Goal: Task Accomplishment & Management: Use online tool/utility

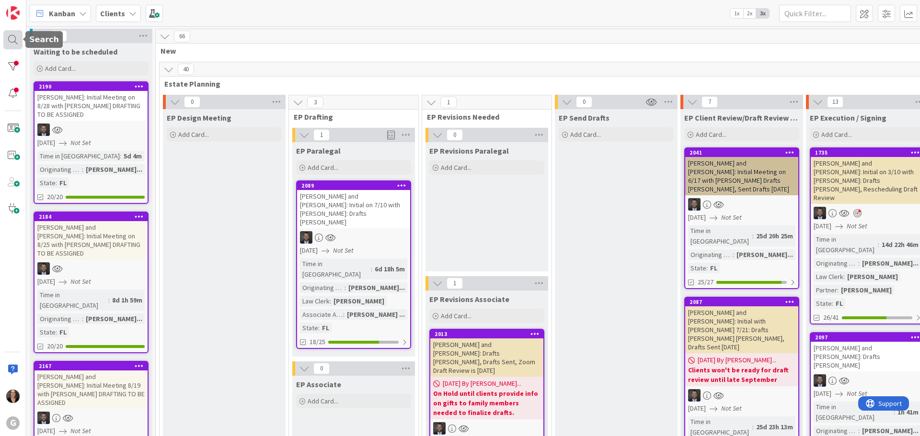
click at [13, 40] on div at bounding box center [12, 39] width 19 height 19
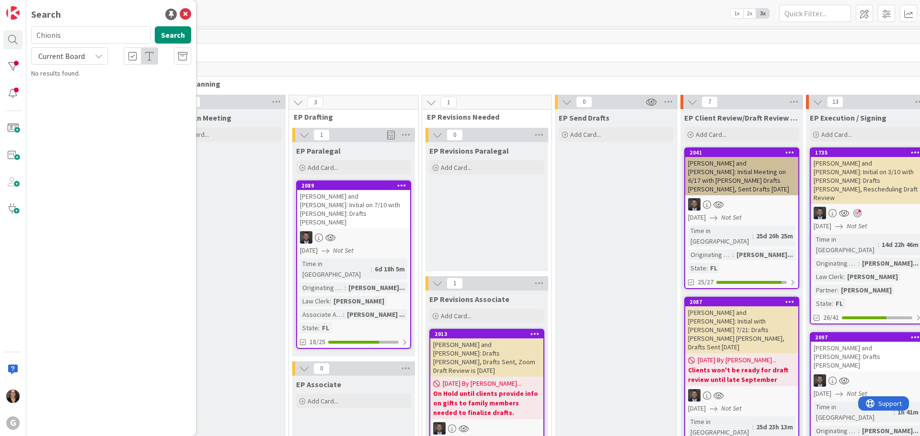
type input "Chionis"
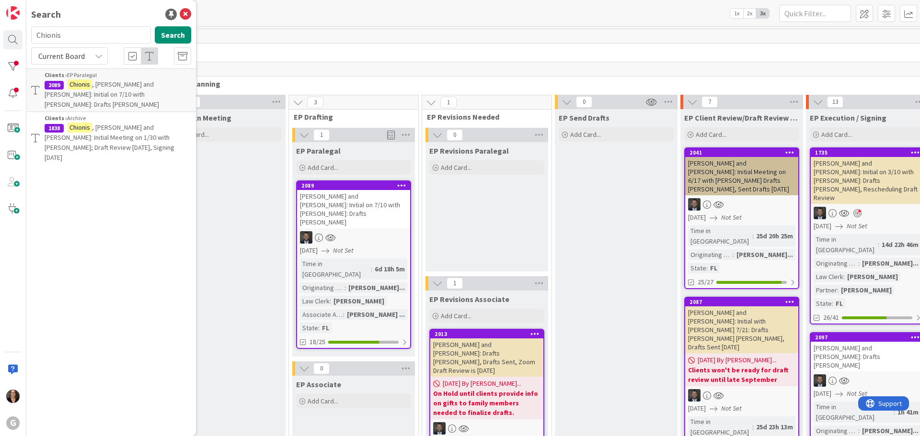
click at [99, 91] on span ", [PERSON_NAME] and [PERSON_NAME]: Initial on 7/10 with [PERSON_NAME]: Drafts […" at bounding box center [102, 94] width 114 height 29
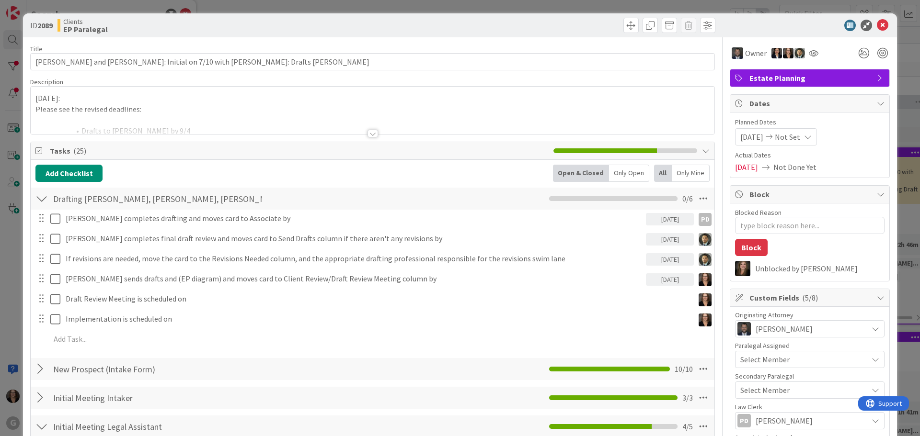
type textarea "x"
click at [876, 23] on icon at bounding box center [881, 25] width 11 height 11
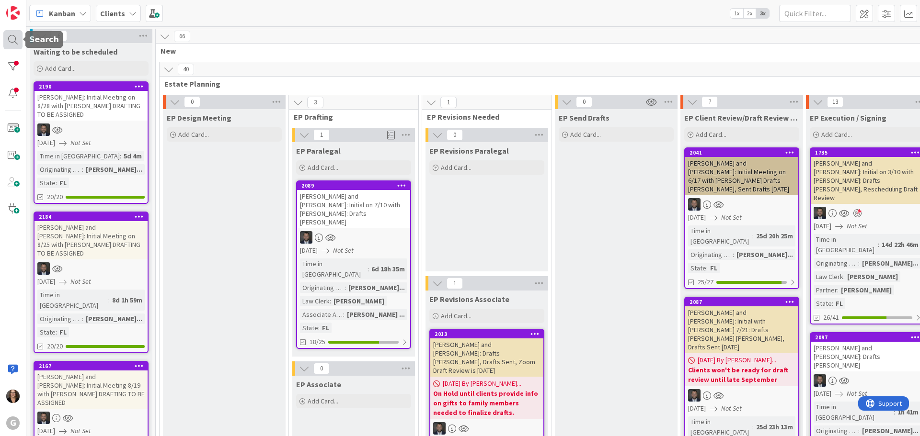
click at [14, 38] on div at bounding box center [12, 39] width 19 height 19
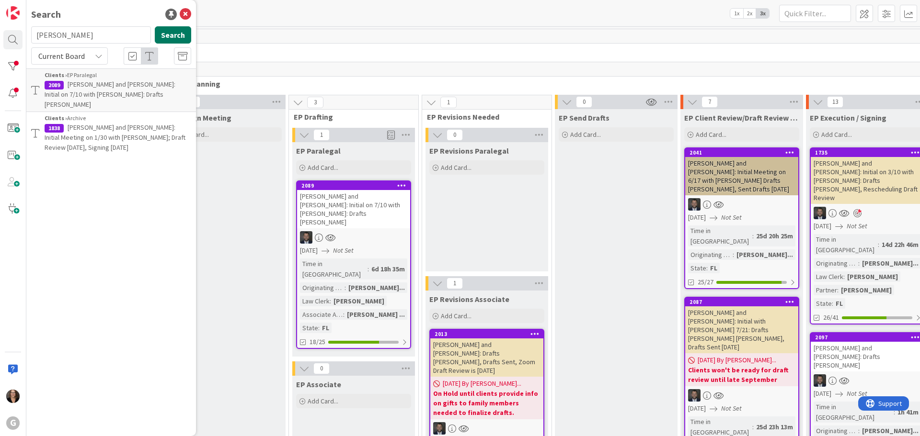
type input "[PERSON_NAME]"
click at [173, 36] on button "Search" at bounding box center [173, 34] width 36 height 17
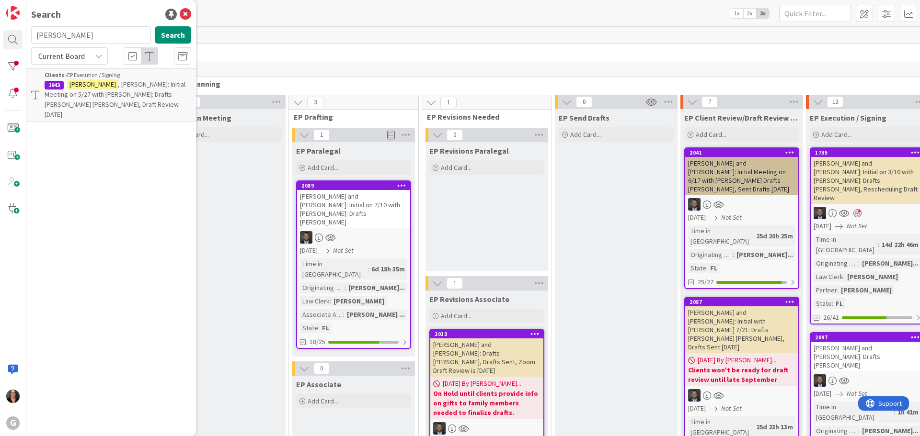
click at [138, 93] on span ", [PERSON_NAME]: Initial Meeting on 5/27 with [PERSON_NAME]: Drafts [PERSON_NAM…" at bounding box center [115, 99] width 141 height 39
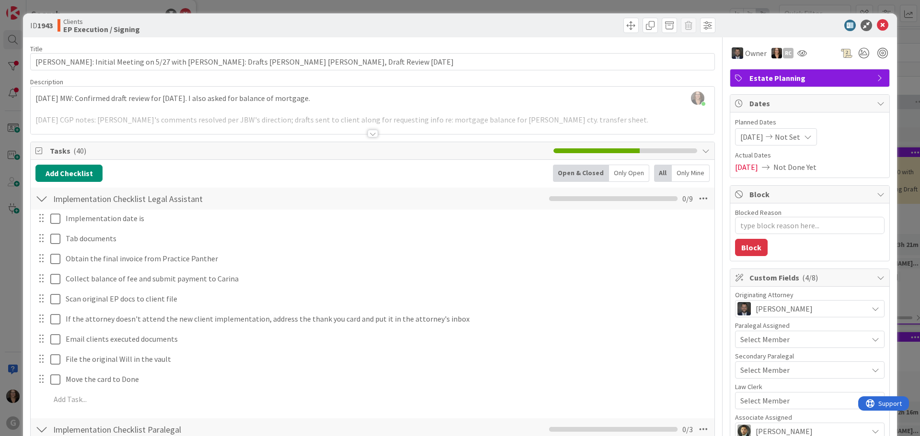
type textarea "x"
click at [877, 23] on icon at bounding box center [881, 25] width 11 height 11
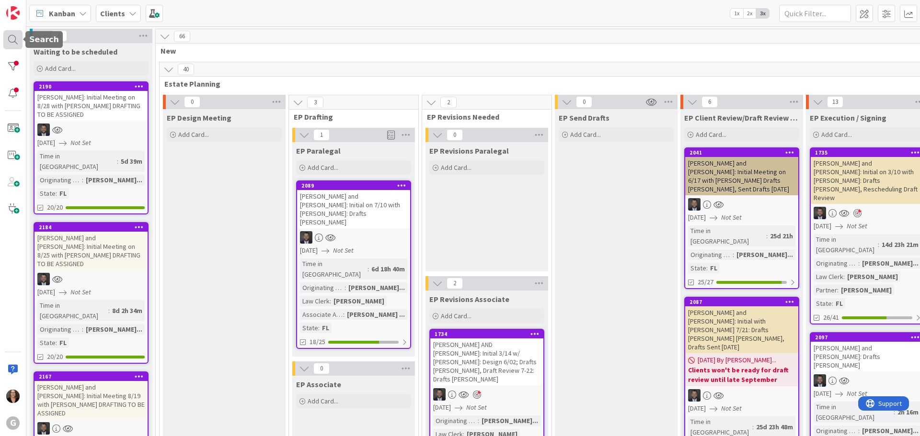
click at [14, 40] on div at bounding box center [12, 39] width 19 height 19
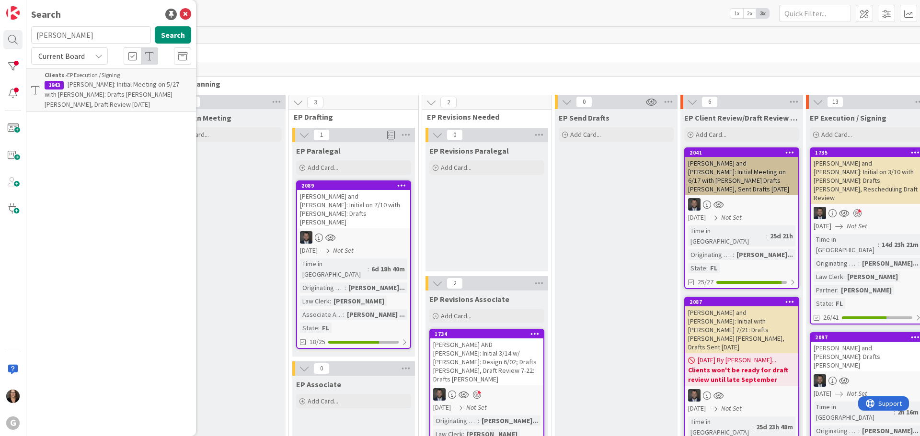
type input "[PERSON_NAME]"
click at [136, 89] on p "[PERSON_NAME] and [PERSON_NAME]: Initial on 4/14 w/ [PERSON_NAME] CPT PLANNING …" at bounding box center [118, 100] width 147 height 40
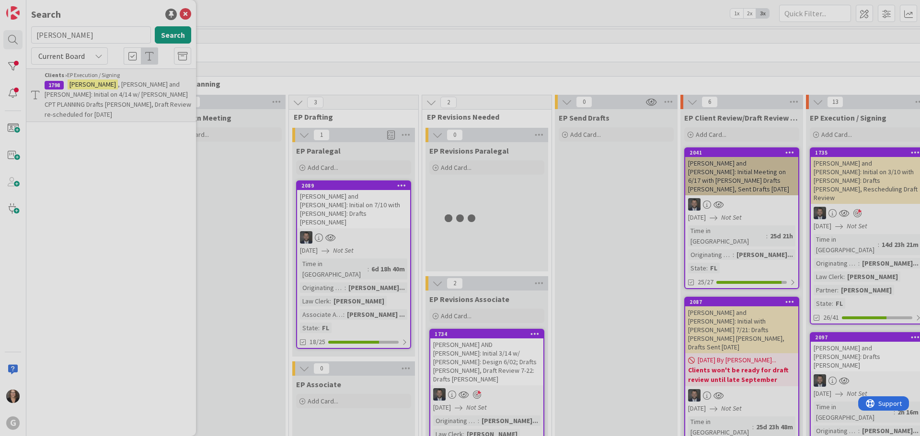
click at [136, 89] on div at bounding box center [460, 218] width 920 height 436
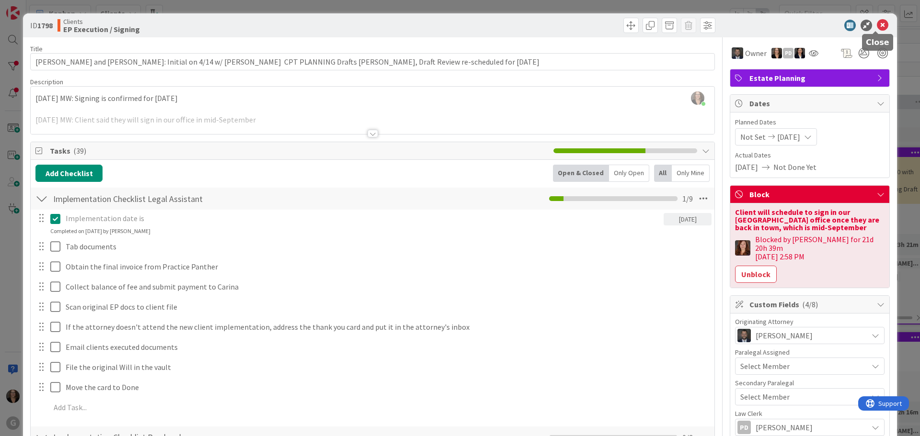
click at [876, 26] on icon at bounding box center [881, 25] width 11 height 11
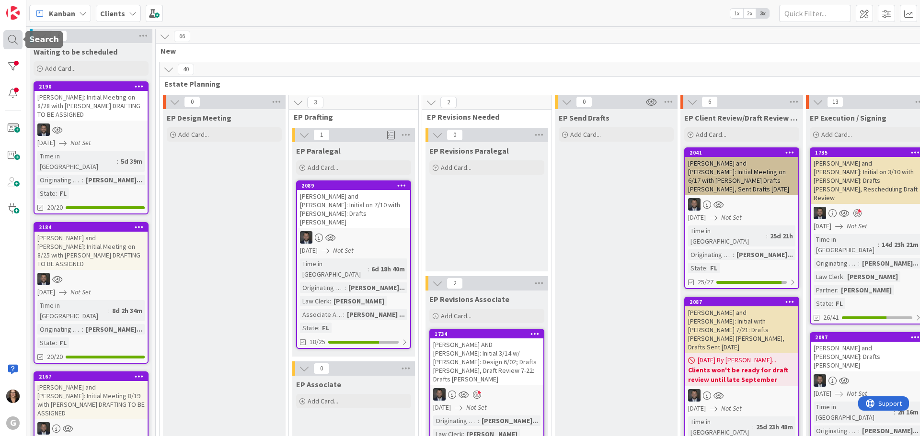
click at [11, 39] on div at bounding box center [12, 39] width 19 height 19
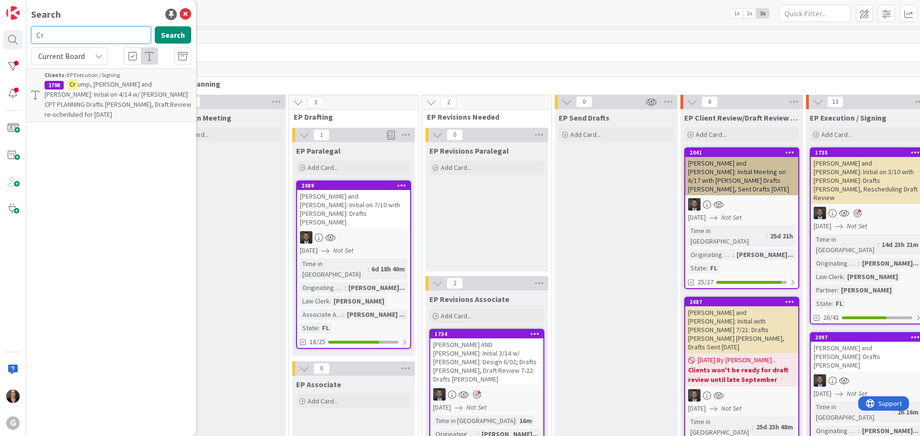
type input "C"
type input "[PERSON_NAME]"
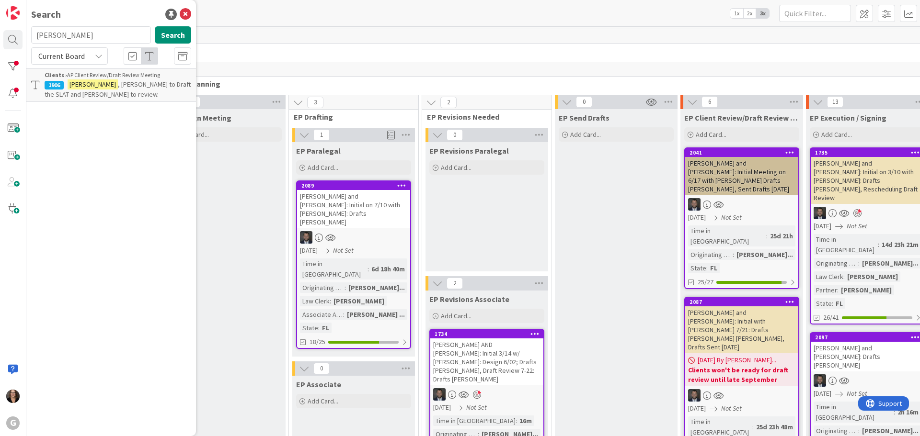
click at [156, 85] on span ", [PERSON_NAME] to Draft the SLAT and [PERSON_NAME] to review." at bounding box center [118, 89] width 146 height 19
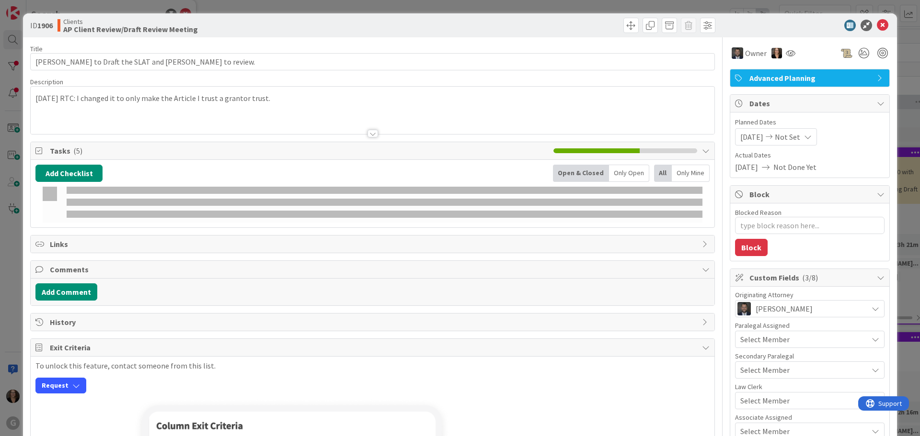
type textarea "x"
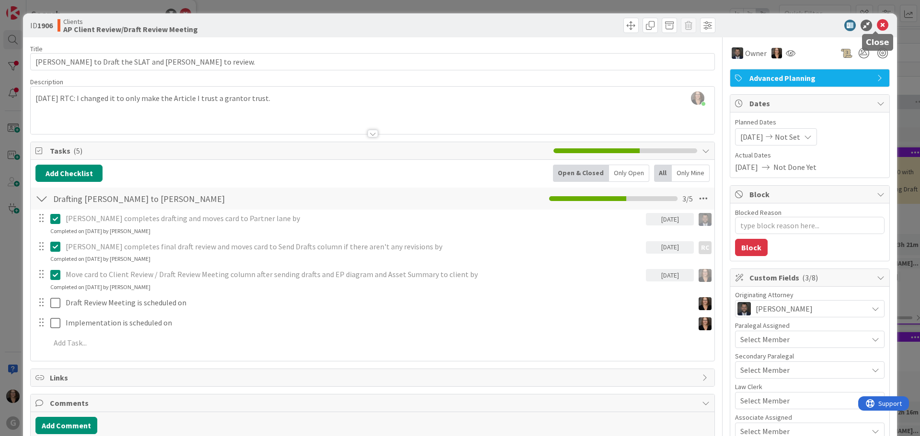
click at [877, 25] on icon at bounding box center [881, 25] width 11 height 11
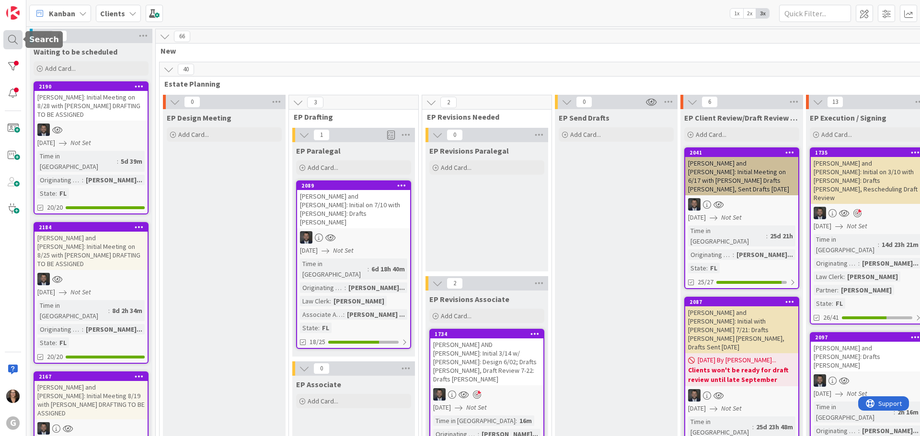
click at [14, 36] on div at bounding box center [12, 39] width 19 height 19
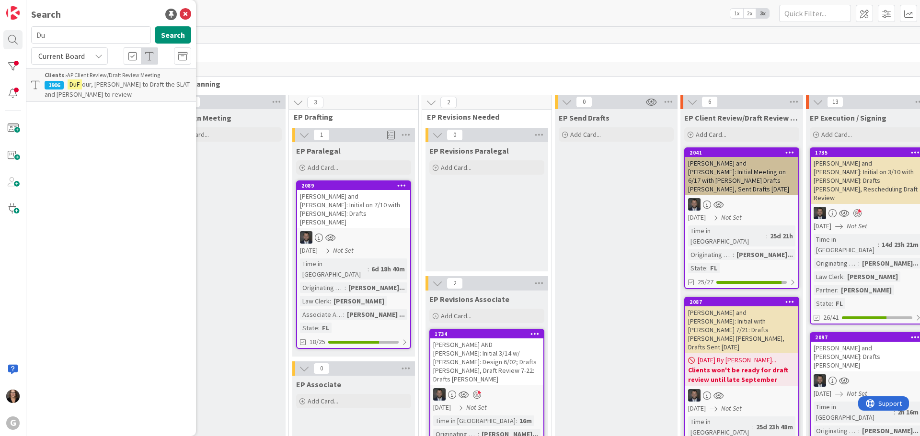
type input "D"
type input "[PERSON_NAME]"
click at [177, 37] on button "Search" at bounding box center [173, 34] width 36 height 17
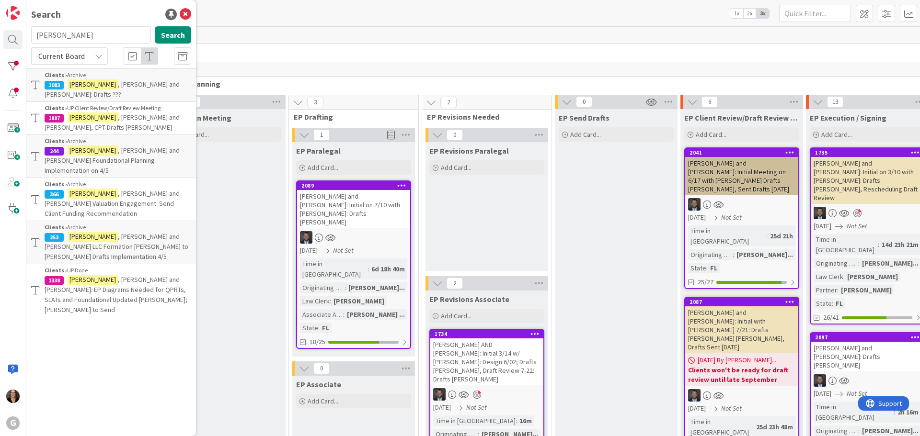
click at [114, 113] on span ", [PERSON_NAME] and [PERSON_NAME], CPT Drafts [PERSON_NAME]" at bounding box center [112, 122] width 135 height 19
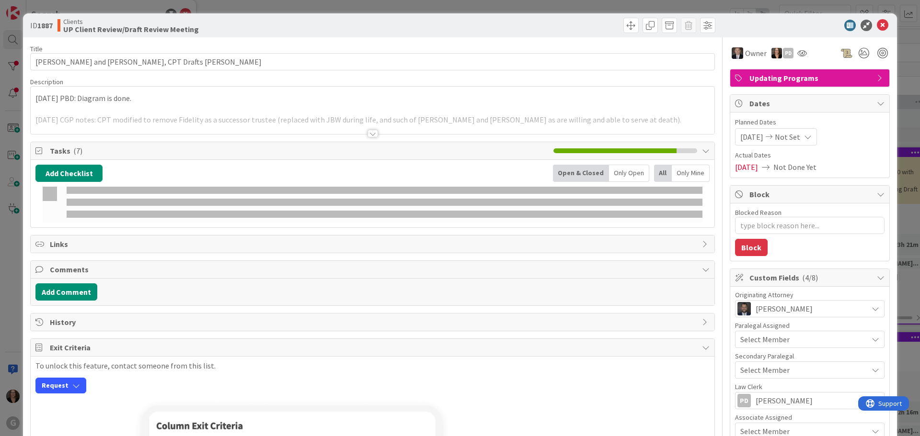
type textarea "x"
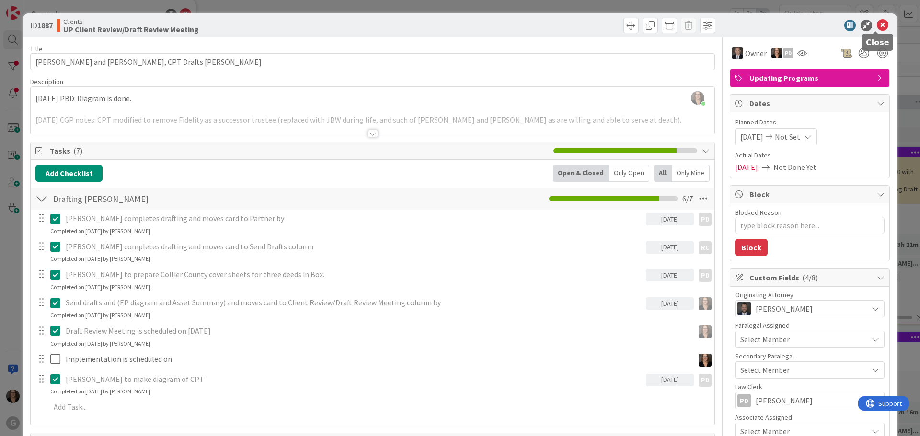
click at [876, 23] on icon at bounding box center [881, 25] width 11 height 11
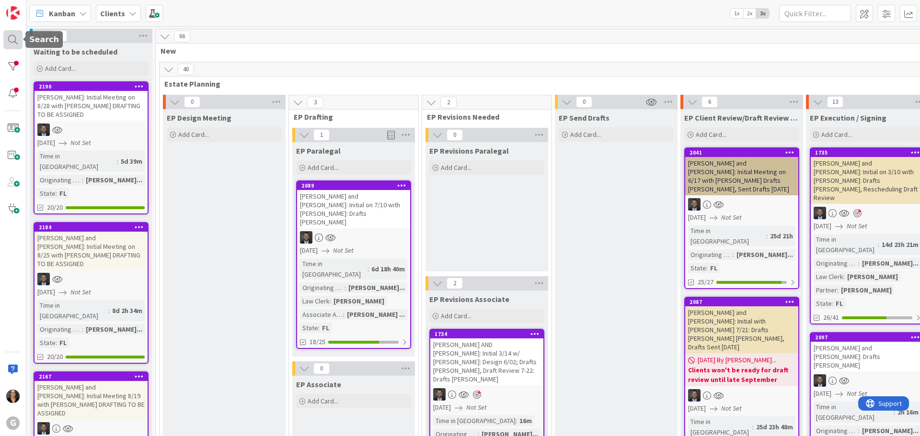
click at [10, 43] on div at bounding box center [12, 39] width 19 height 19
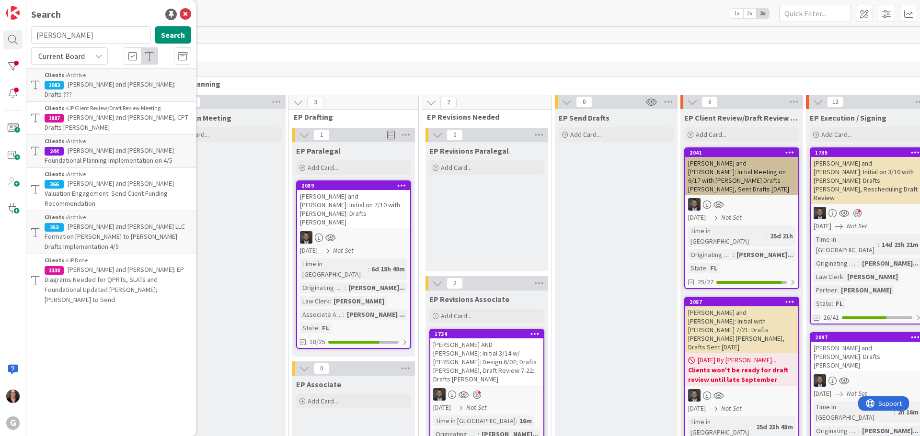
type input "[PERSON_NAME]"
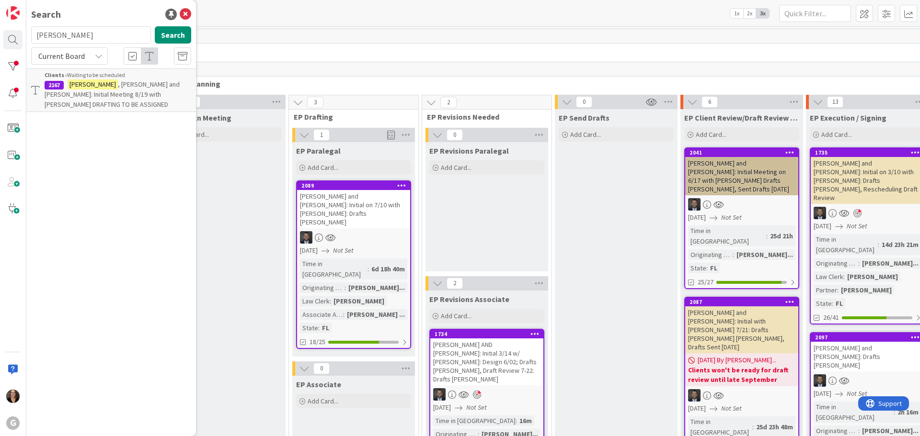
click at [120, 85] on span ", [PERSON_NAME] and [PERSON_NAME]: Initial Meeting 8/19 with [PERSON_NAME] DRAF…" at bounding box center [112, 94] width 135 height 29
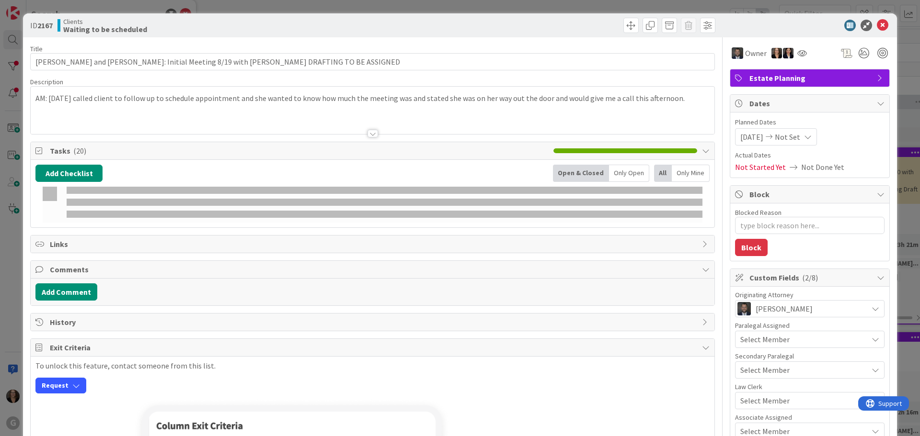
type textarea "x"
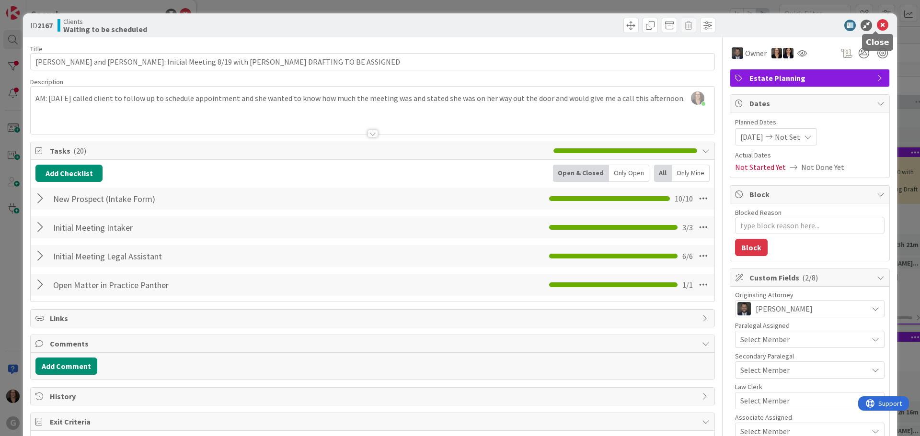
click at [876, 27] on icon at bounding box center [881, 25] width 11 height 11
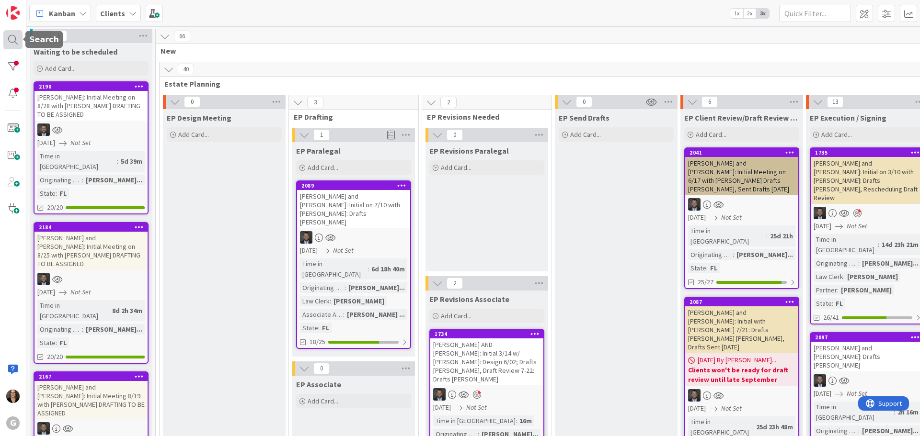
drag, startPoint x: 11, startPoint y: 40, endPoint x: 16, endPoint y: 39, distance: 4.9
click at [12, 40] on div at bounding box center [12, 39] width 19 height 19
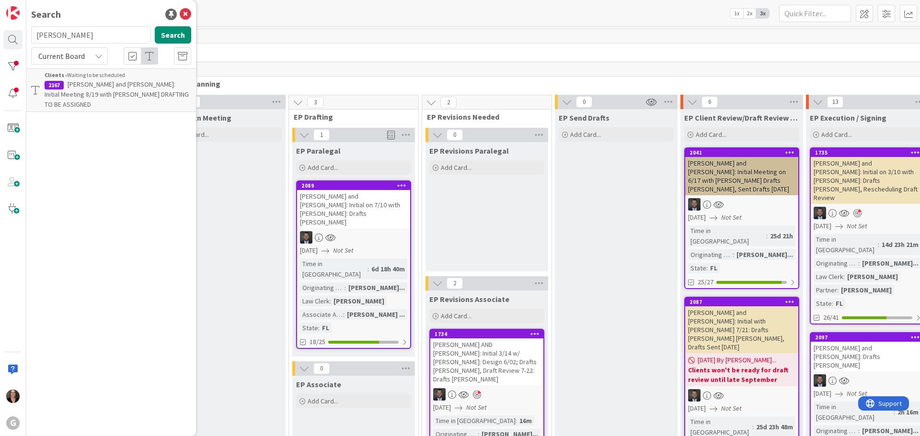
type input "[PERSON_NAME]"
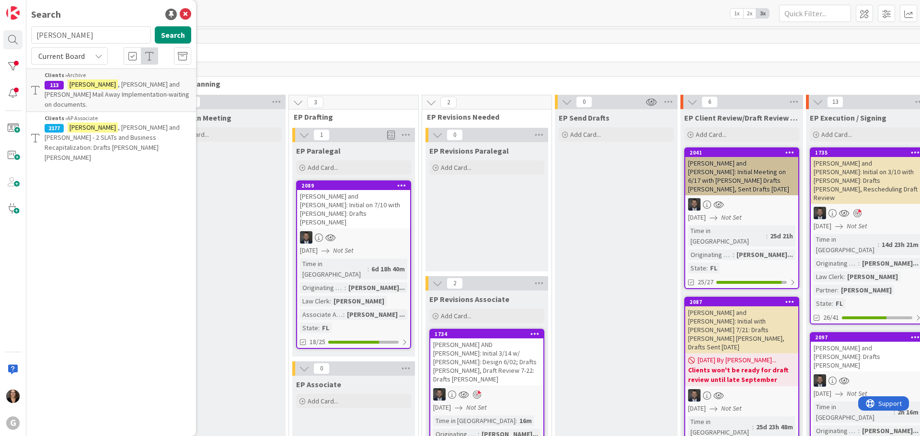
click at [86, 123] on mark "[PERSON_NAME]" at bounding box center [93, 128] width 50 height 10
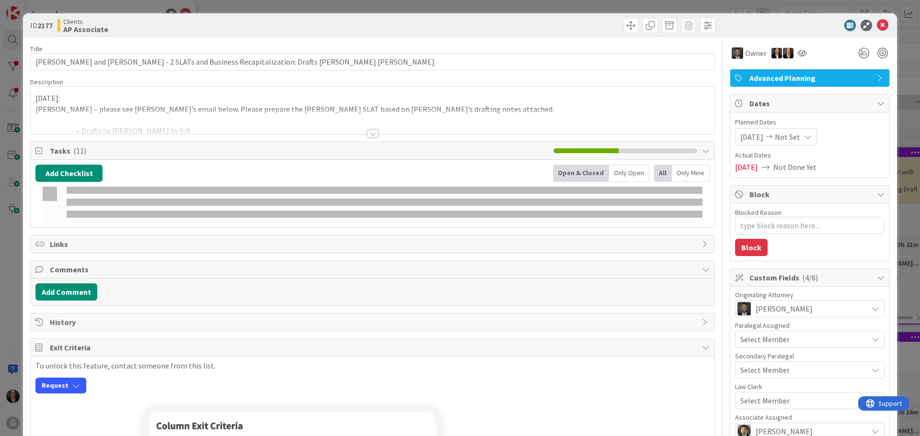
type textarea "x"
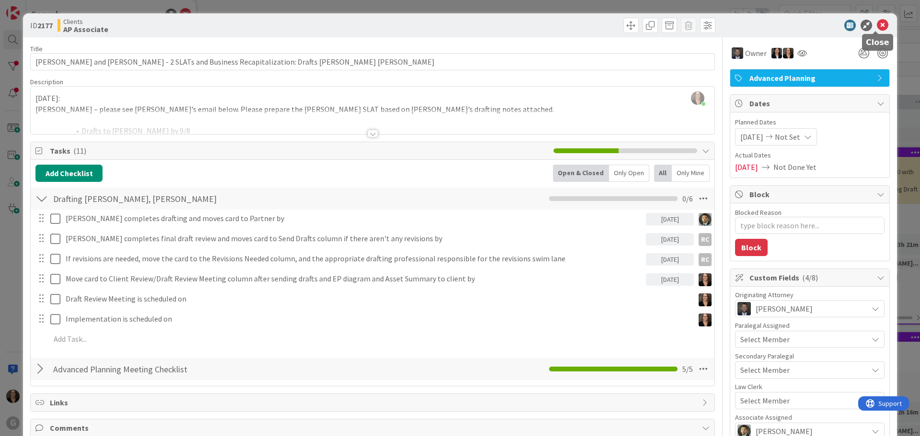
click at [876, 24] on icon at bounding box center [881, 25] width 11 height 11
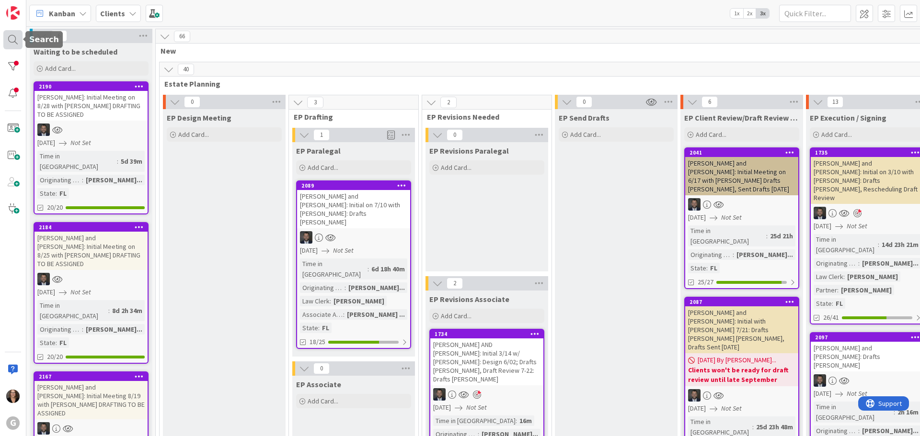
click at [13, 38] on div at bounding box center [12, 39] width 19 height 19
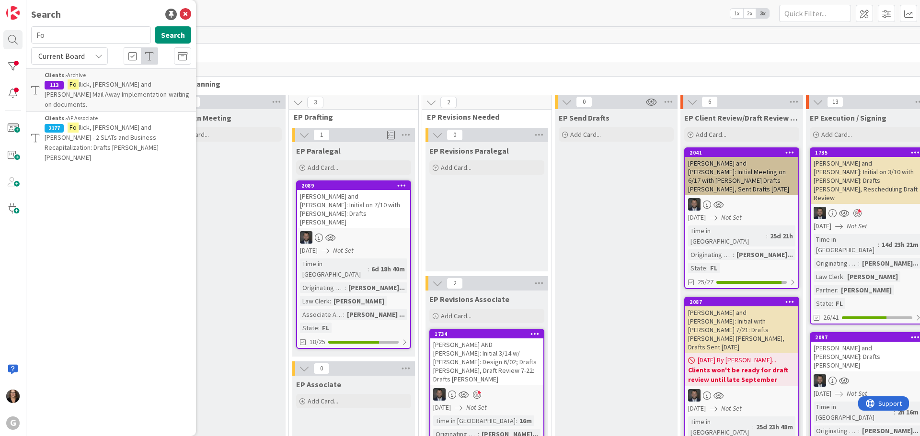
type input "F"
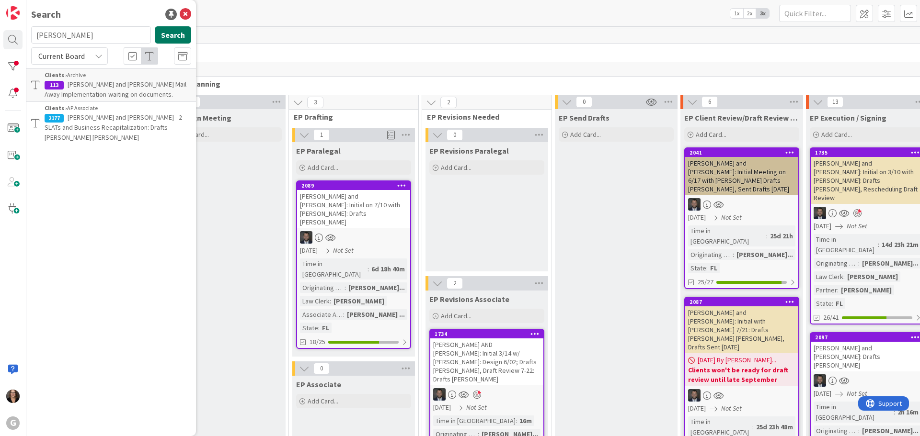
type input "[PERSON_NAME]"
click at [168, 36] on button "Search" at bounding box center [173, 34] width 36 height 17
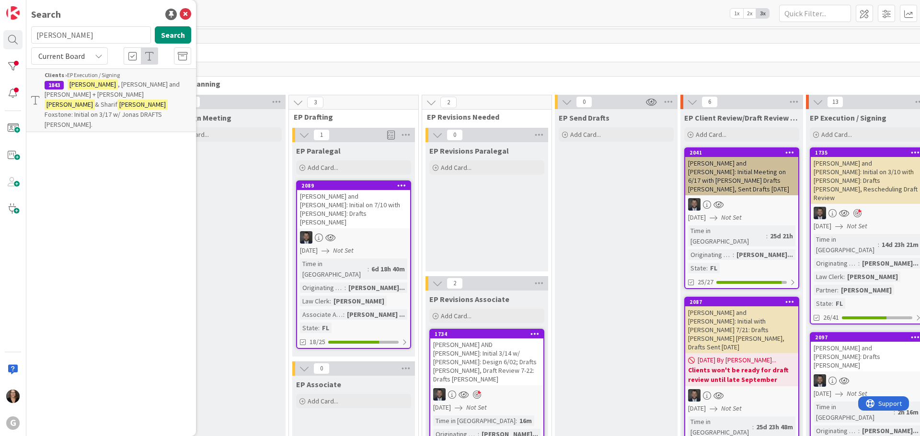
click at [145, 85] on span ", [PERSON_NAME] and [PERSON_NAME] + [PERSON_NAME]" at bounding box center [112, 89] width 135 height 19
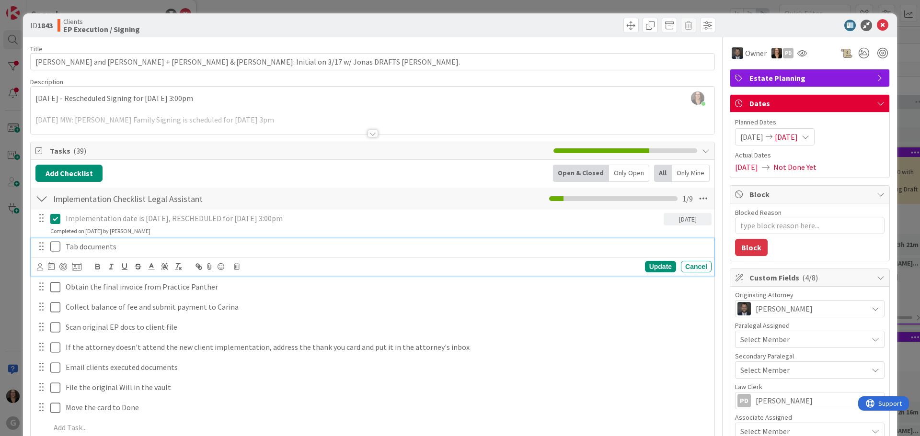
click at [53, 246] on icon at bounding box center [55, 246] width 10 height 11
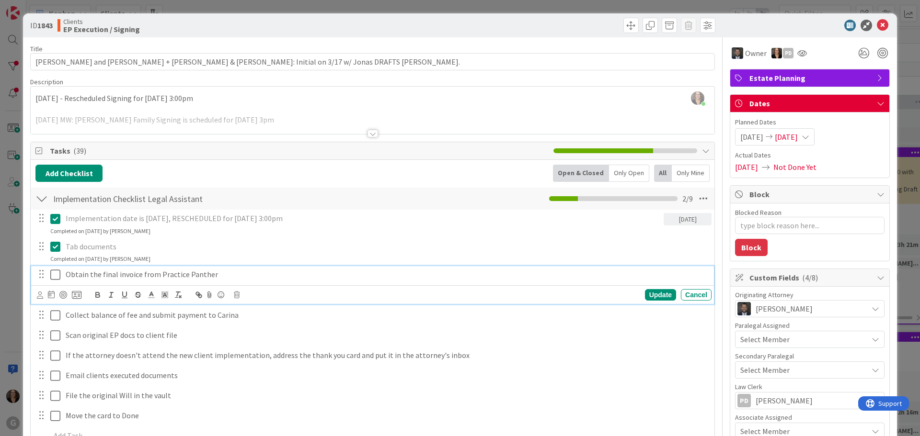
click at [55, 274] on icon at bounding box center [55, 274] width 10 height 11
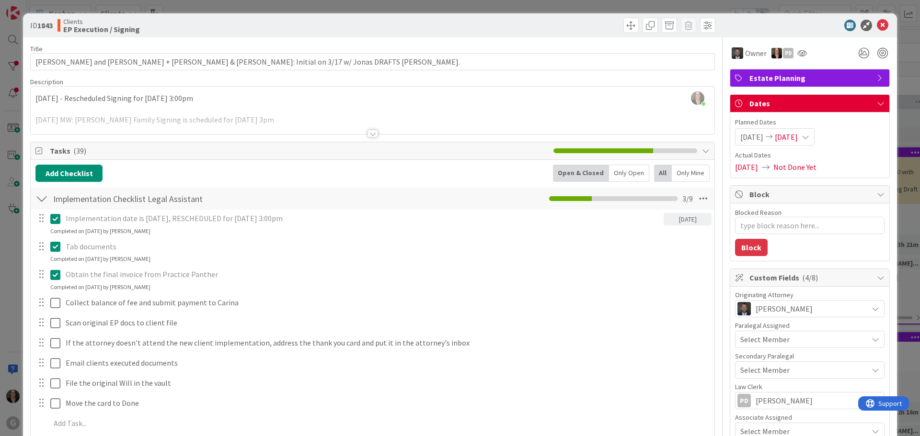
type textarea "x"
drag, startPoint x: 875, startPoint y: 25, endPoint x: 812, endPoint y: 35, distance: 64.5
click at [876, 25] on icon at bounding box center [881, 25] width 11 height 11
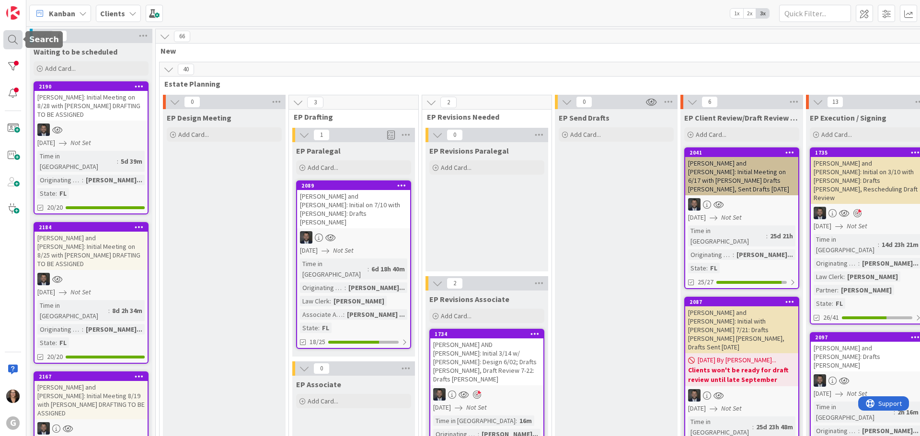
click at [11, 42] on div at bounding box center [12, 39] width 19 height 19
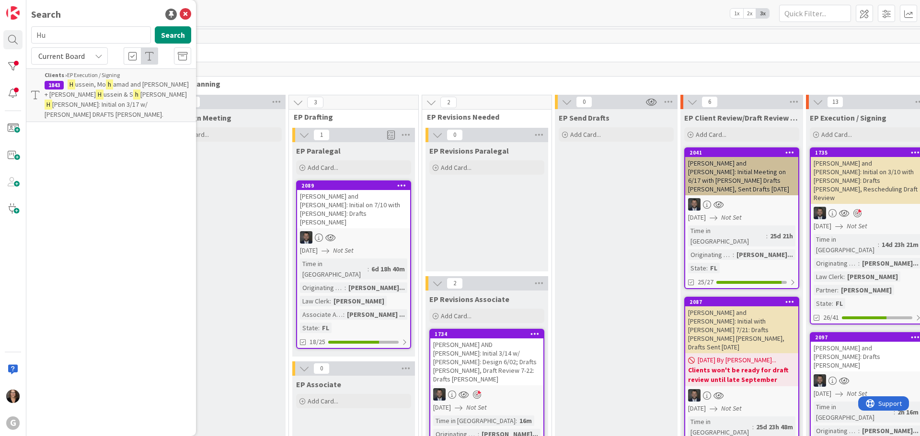
type input "H"
type input "[PERSON_NAME]"
click at [135, 84] on span ", [PERSON_NAME] and [PERSON_NAME]: Initial Meeting on 6/17 with [PERSON_NAME] D…" at bounding box center [112, 99] width 135 height 39
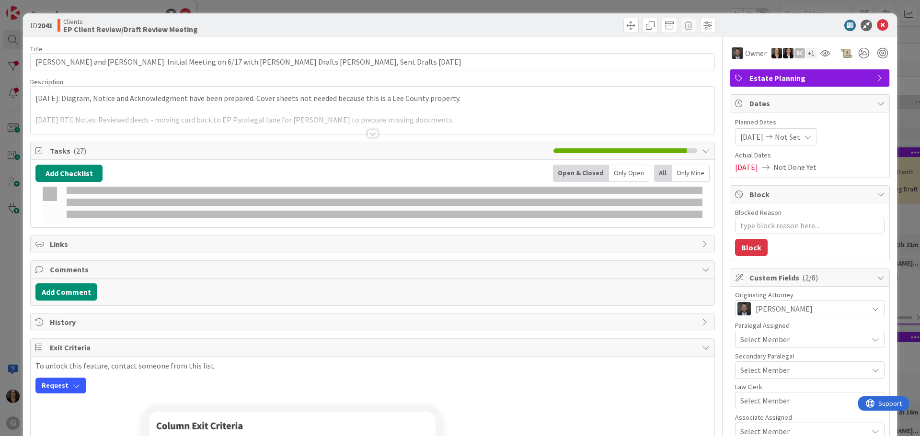
type textarea "x"
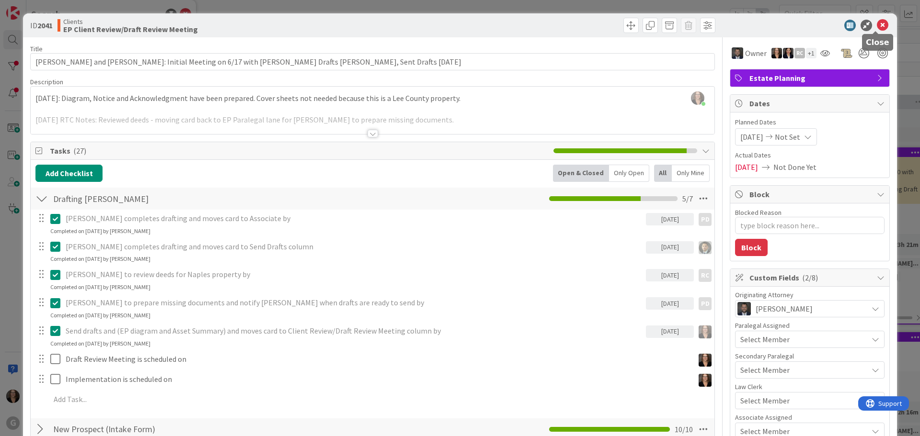
click at [876, 26] on icon at bounding box center [881, 25] width 11 height 11
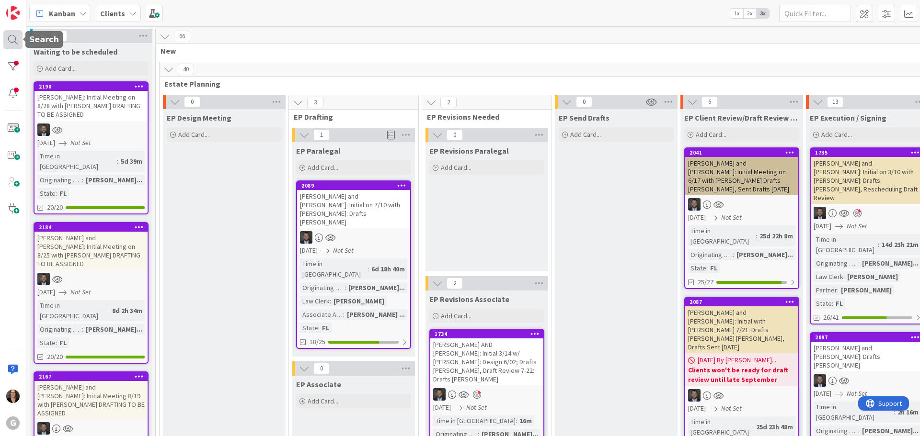
click at [11, 40] on div at bounding box center [12, 39] width 19 height 19
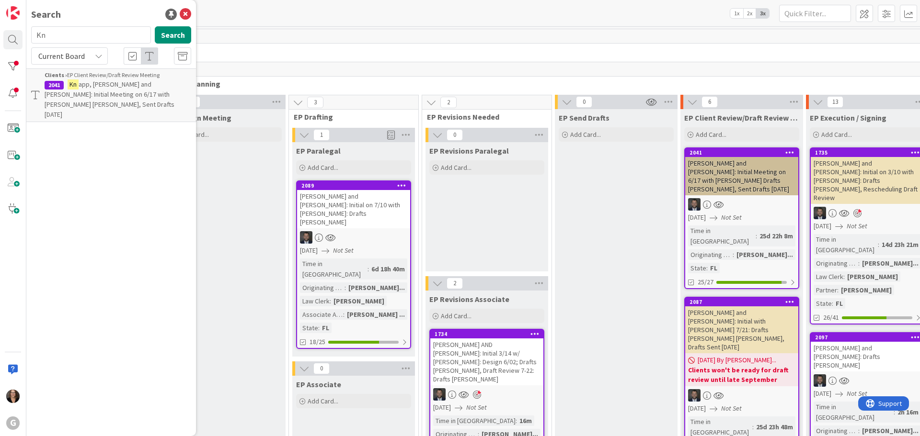
type input "K"
type input "[PERSON_NAME]"
click at [158, 79] on div "Clients › AP [PERSON_NAME]/[PERSON_NAME]" at bounding box center [118, 75] width 147 height 9
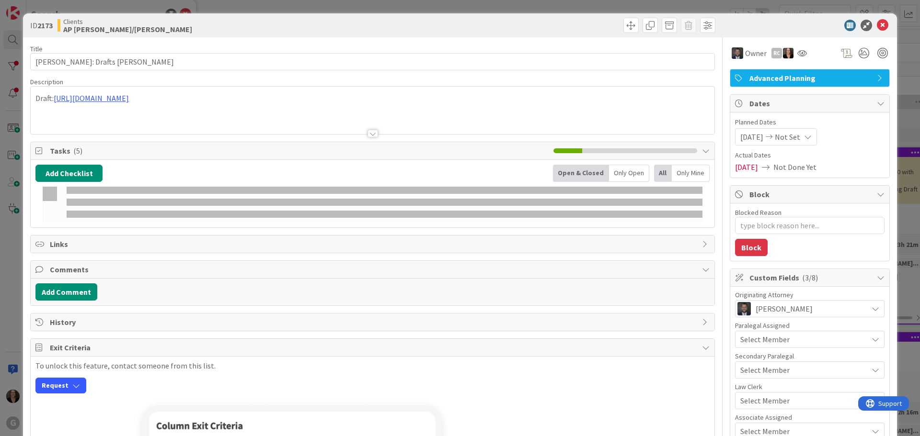
type textarea "x"
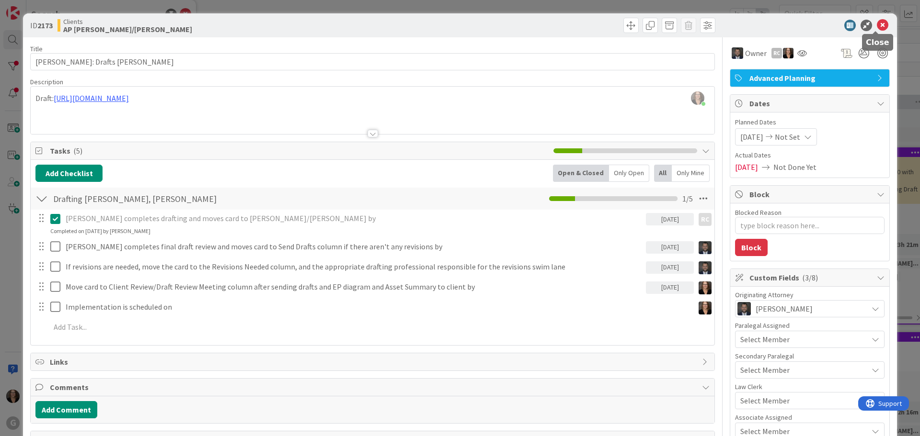
click at [876, 25] on icon at bounding box center [881, 25] width 11 height 11
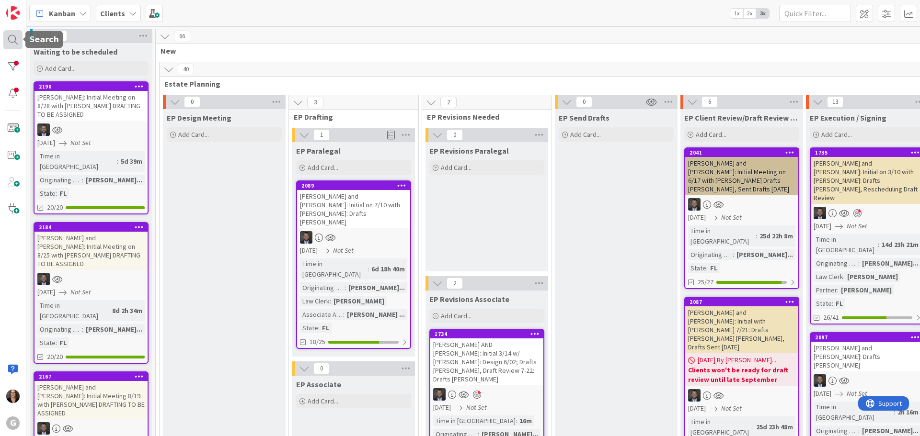
click at [11, 38] on div at bounding box center [12, 39] width 19 height 19
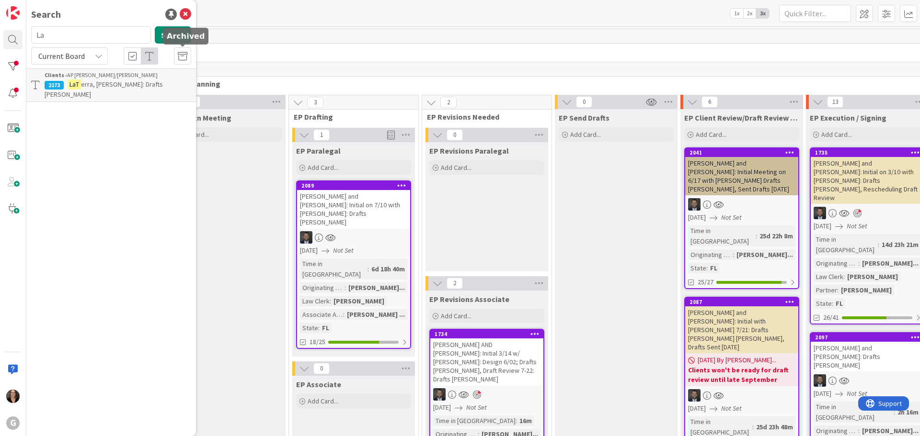
type input "L"
type input "[PERSON_NAME]"
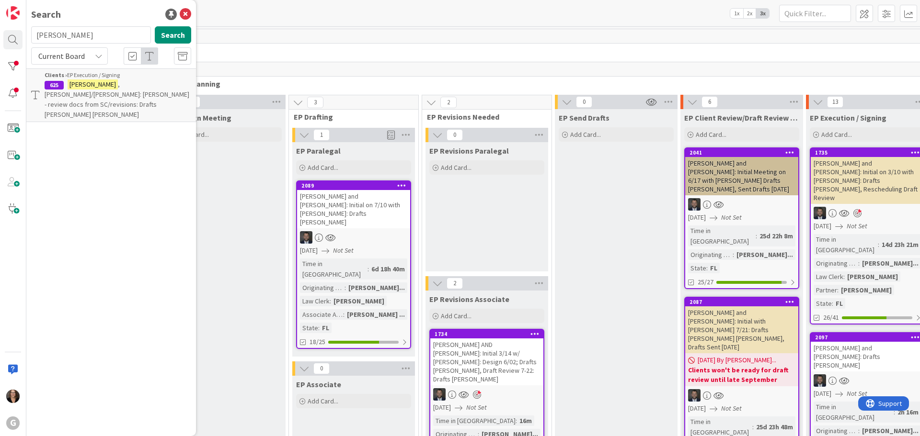
click at [139, 82] on span ", [PERSON_NAME]/[PERSON_NAME]: [PERSON_NAME] - review docs from SC/revisions: D…" at bounding box center [117, 99] width 145 height 39
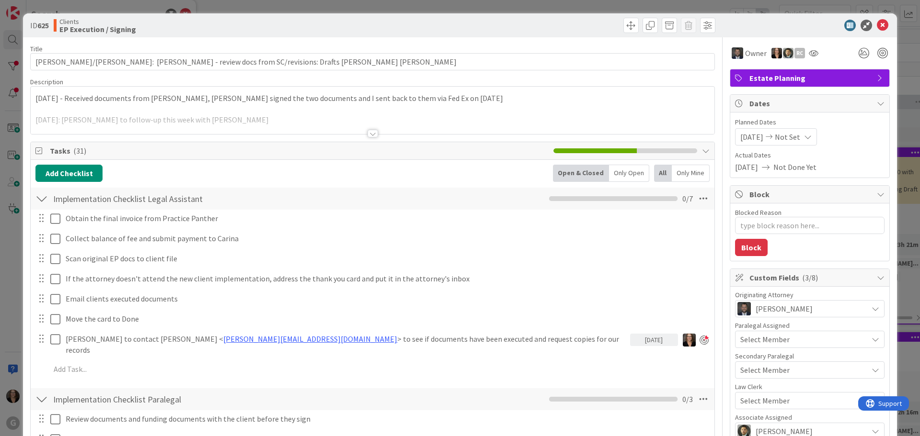
type textarea "x"
click at [876, 24] on icon at bounding box center [881, 25] width 11 height 11
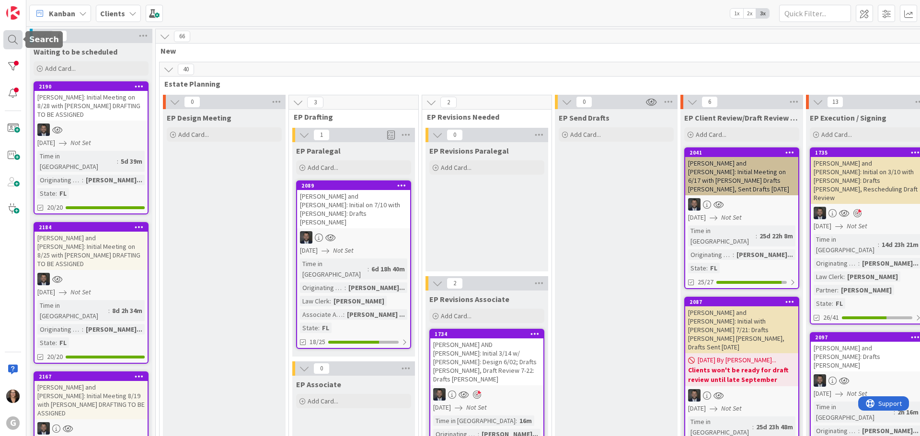
click at [12, 38] on div at bounding box center [12, 39] width 19 height 19
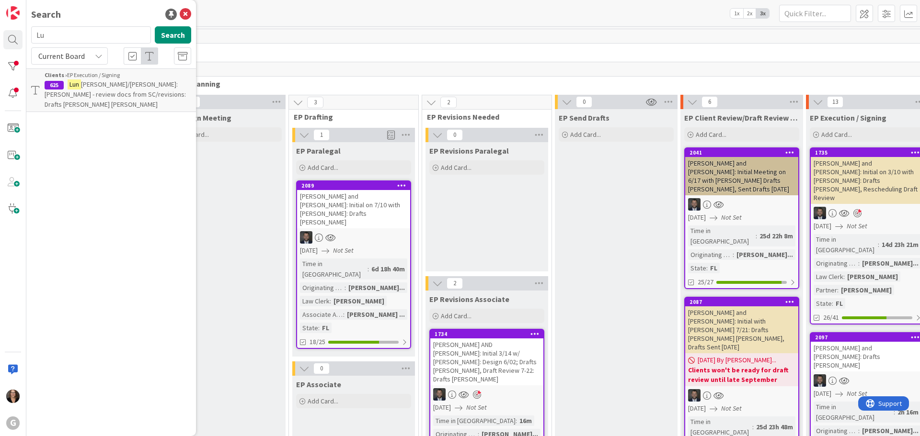
type input "L"
type input "[PERSON_NAME]"
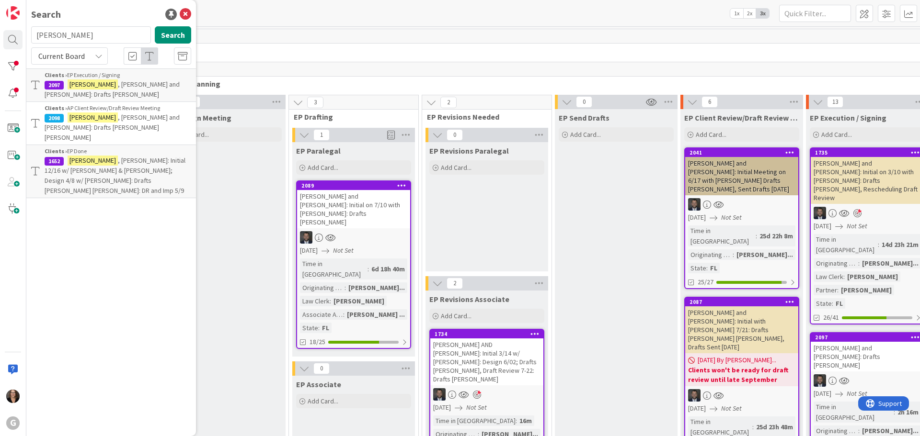
click at [127, 81] on span ", [PERSON_NAME] and [PERSON_NAME]: Drafts [PERSON_NAME]" at bounding box center [112, 89] width 135 height 19
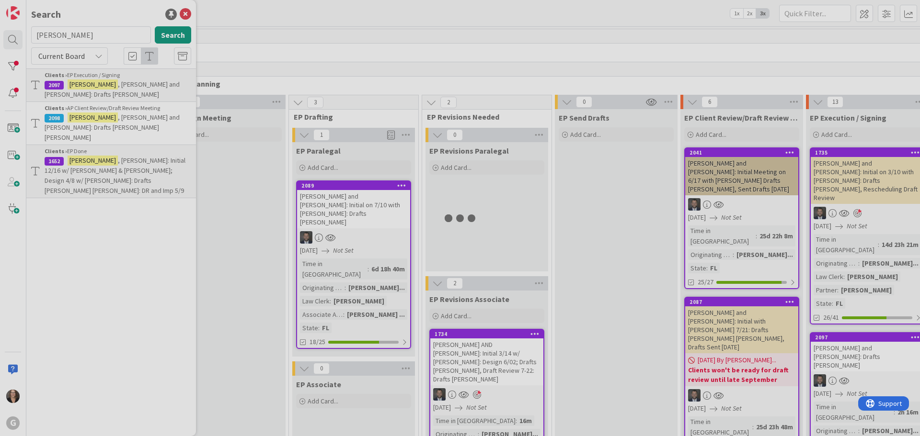
click at [127, 81] on div at bounding box center [460, 218] width 920 height 436
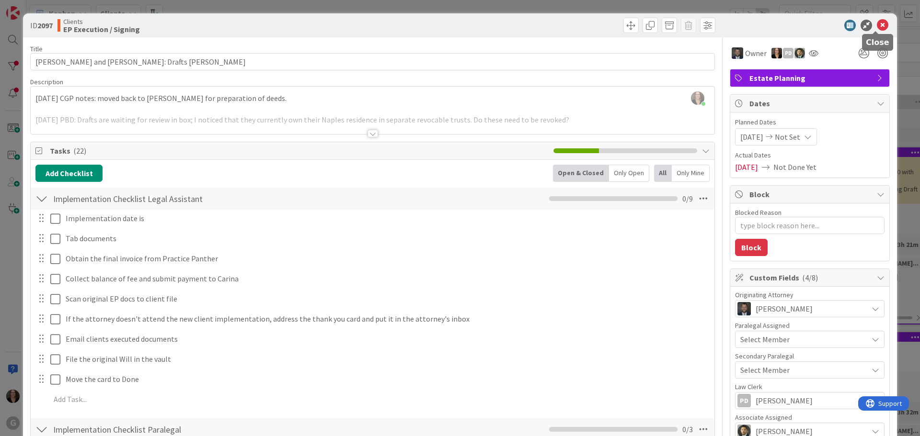
click at [876, 23] on icon at bounding box center [881, 25] width 11 height 11
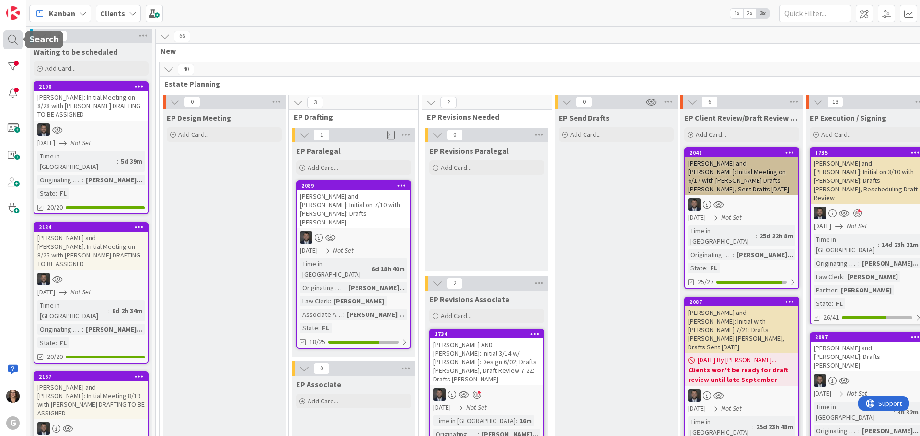
click at [12, 38] on div at bounding box center [12, 39] width 19 height 19
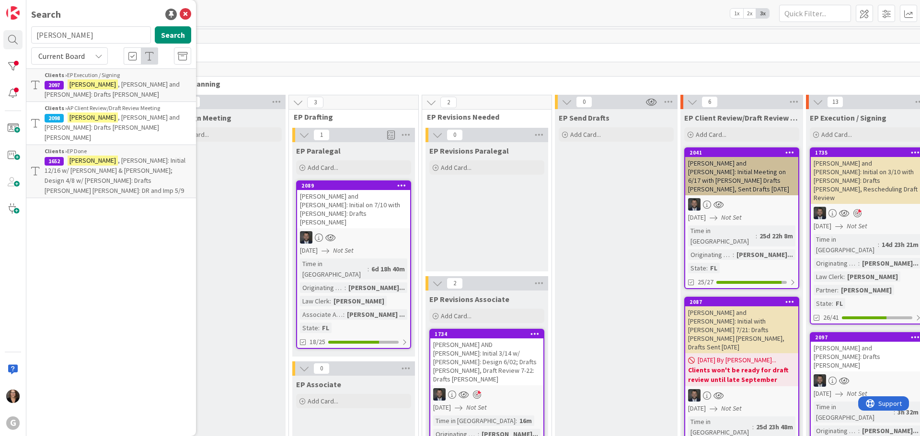
click at [110, 113] on span ", [PERSON_NAME] and [PERSON_NAME]: Drafts [PERSON_NAME] [PERSON_NAME]" at bounding box center [112, 127] width 135 height 29
type textarea "x"
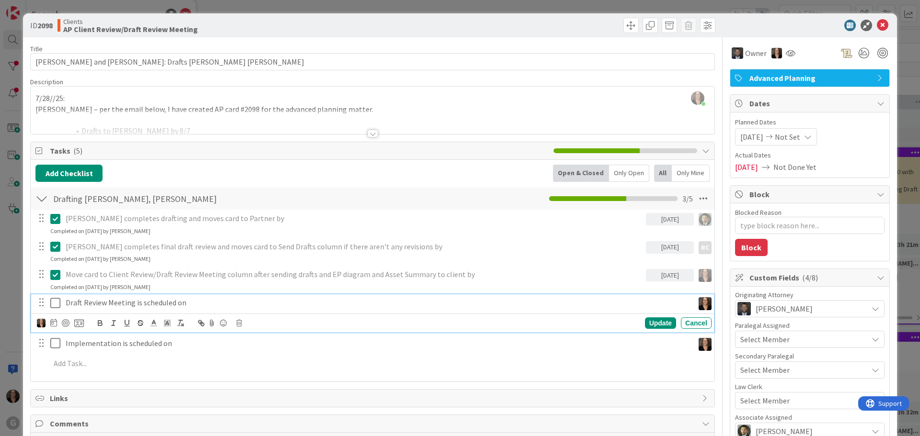
click at [186, 303] on p "Draft Review Meeting is scheduled on" at bounding box center [378, 302] width 624 height 11
click at [54, 322] on icon at bounding box center [53, 323] width 7 height 8
click at [144, 403] on td "11" at bounding box center [145, 403] width 19 height 18
type input "[DATE]"
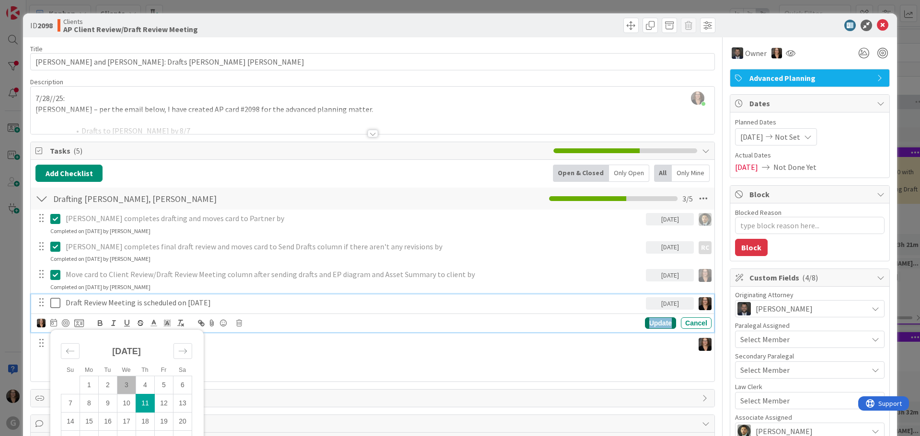
click at [653, 324] on div "Update" at bounding box center [660, 323] width 31 height 11
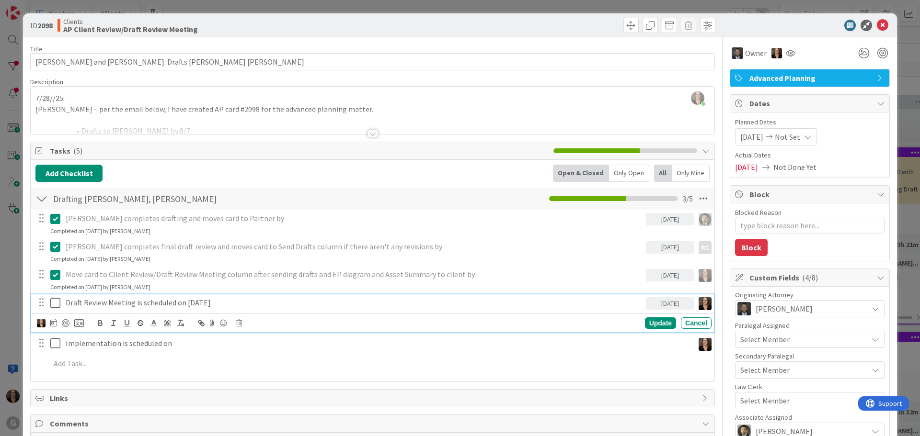
click at [56, 302] on icon at bounding box center [55, 302] width 10 height 11
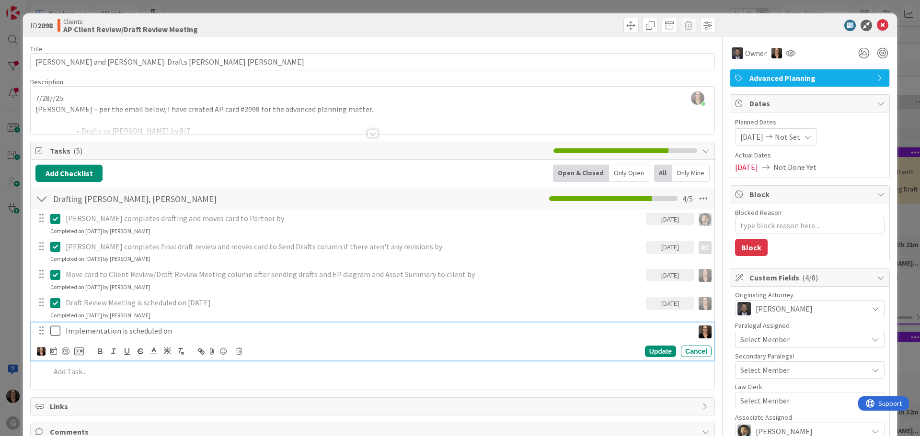
click at [175, 333] on p "Implementation is scheduled on" at bounding box center [378, 331] width 624 height 11
click at [876, 23] on icon at bounding box center [881, 25] width 11 height 11
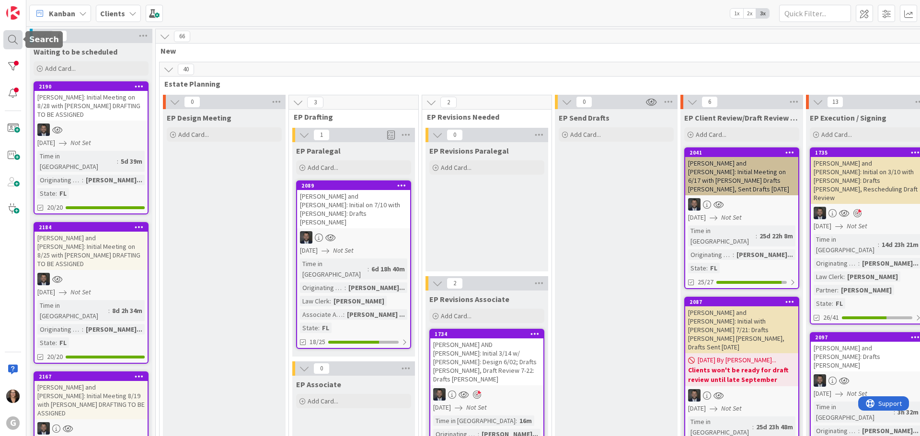
click at [11, 37] on div at bounding box center [12, 39] width 19 height 19
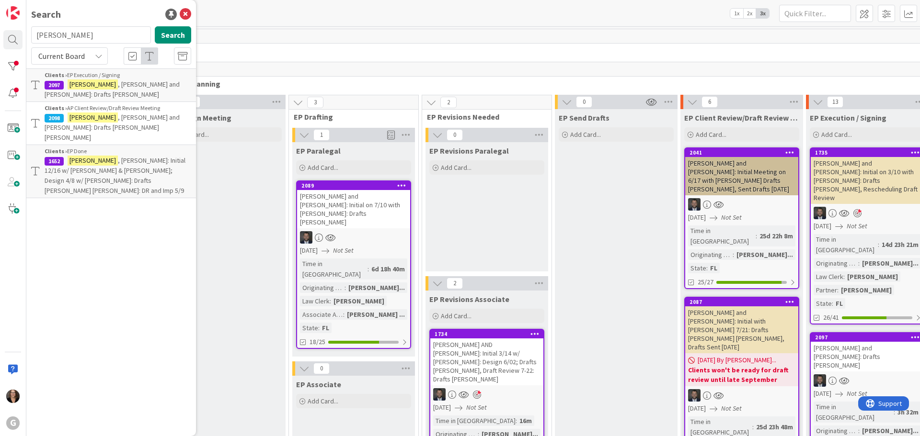
click at [99, 82] on span ", [PERSON_NAME] and [PERSON_NAME]: Drafts [PERSON_NAME]" at bounding box center [112, 89] width 135 height 19
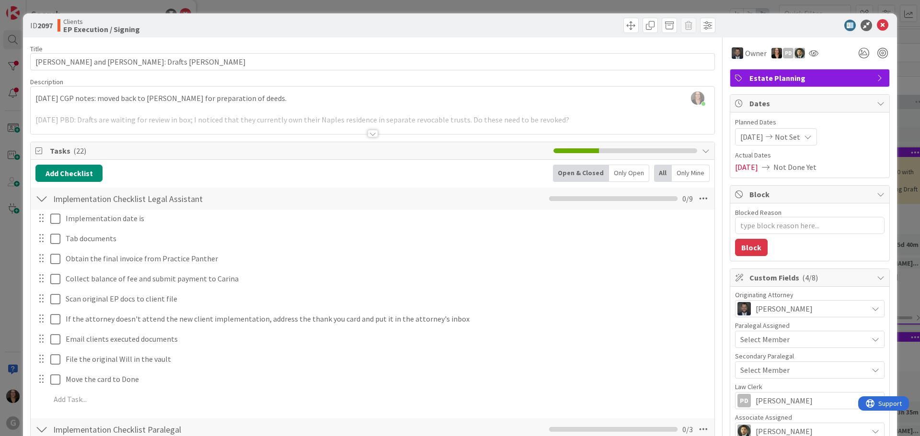
type textarea "x"
click at [876, 21] on icon at bounding box center [881, 25] width 11 height 11
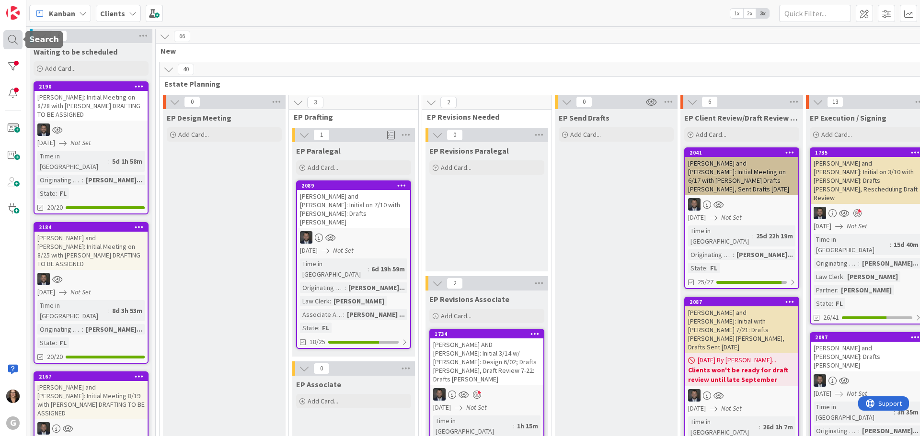
click at [11, 38] on div at bounding box center [12, 39] width 19 height 19
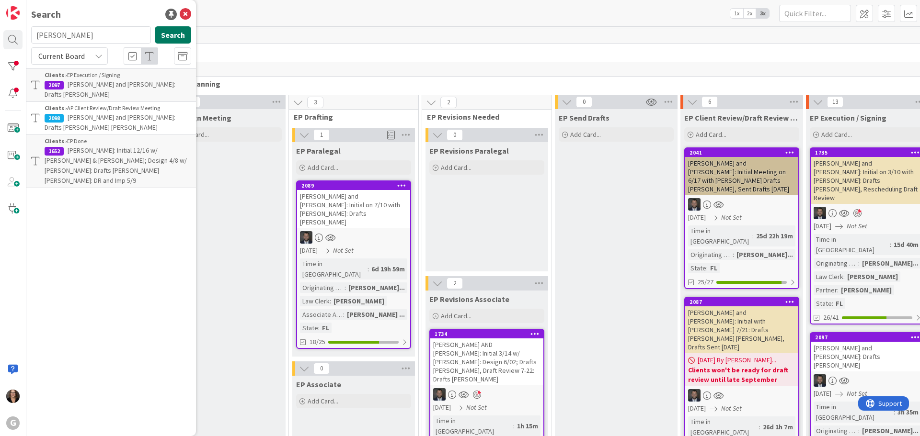
type input "[PERSON_NAME]"
click at [169, 35] on button "Search" at bounding box center [173, 34] width 36 height 17
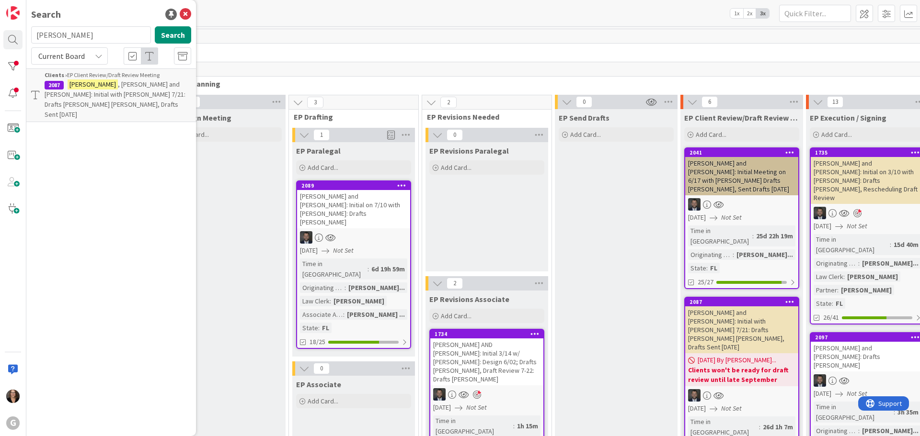
click at [125, 91] on span ", [PERSON_NAME] and [PERSON_NAME]: Initial with [PERSON_NAME] 7/21: Drafts [PER…" at bounding box center [115, 99] width 141 height 39
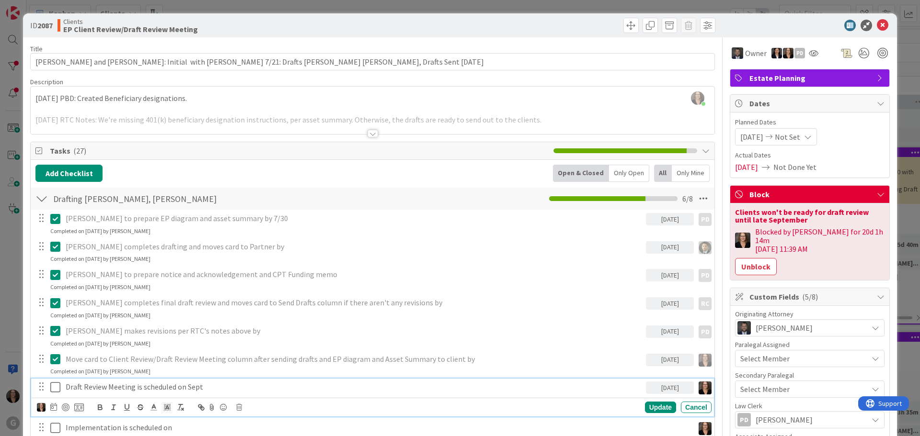
click at [204, 388] on p "Draft Review Meeting is scheduled on Sept" at bounding box center [354, 387] width 576 height 11
click at [55, 386] on icon at bounding box center [55, 387] width 10 height 11
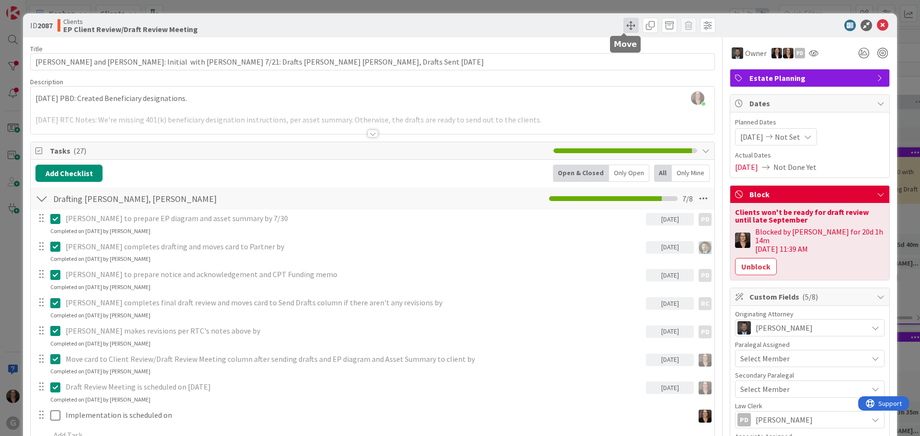
click at [625, 25] on span at bounding box center [630, 25] width 15 height 15
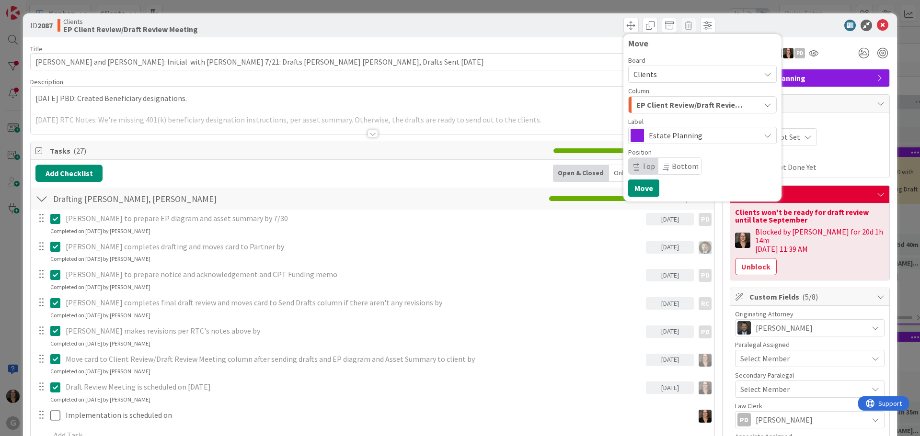
click at [763, 104] on icon "button" at bounding box center [767, 105] width 8 height 8
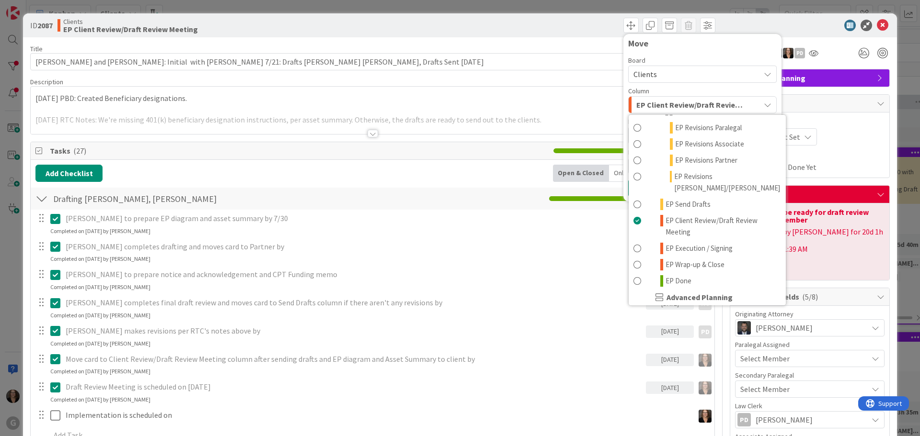
scroll to position [239, 0]
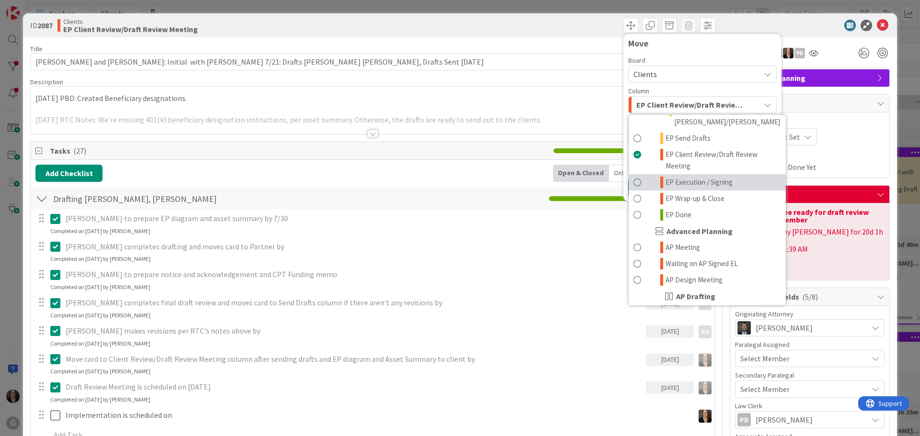
click at [633, 177] on span at bounding box center [637, 182] width 8 height 11
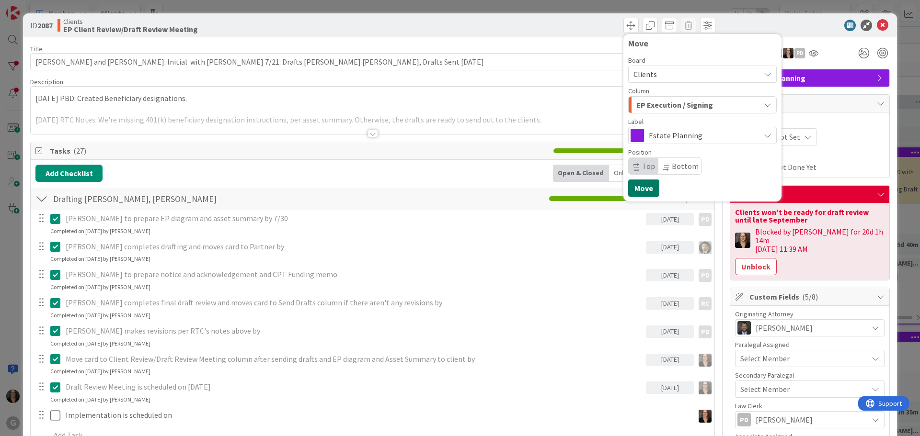
click at [639, 189] on button "Move" at bounding box center [643, 188] width 31 height 17
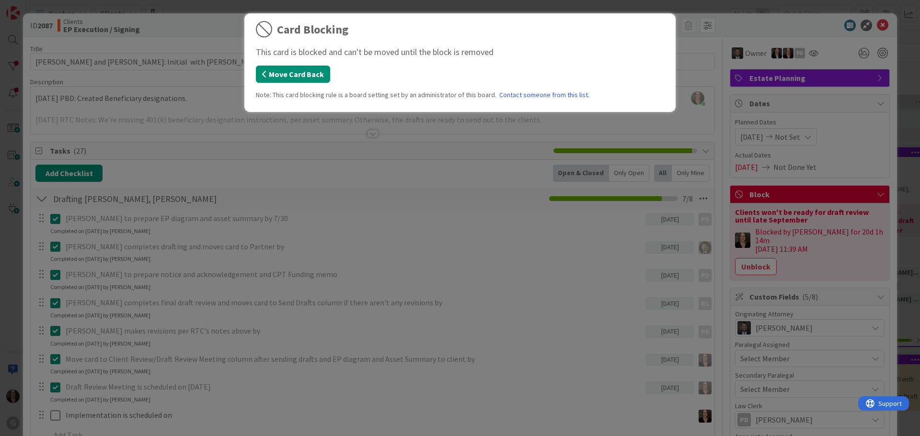
click at [320, 75] on button "Move Card Back" at bounding box center [293, 74] width 74 height 17
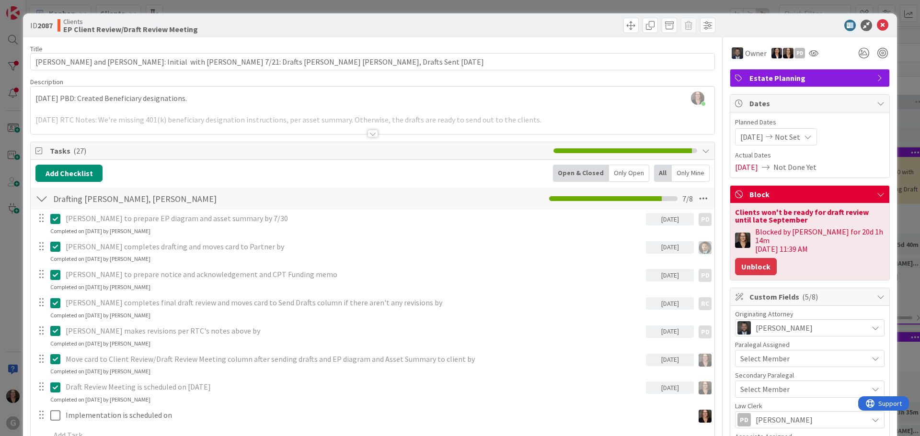
click at [747, 258] on button "Unblock" at bounding box center [756, 266] width 42 height 17
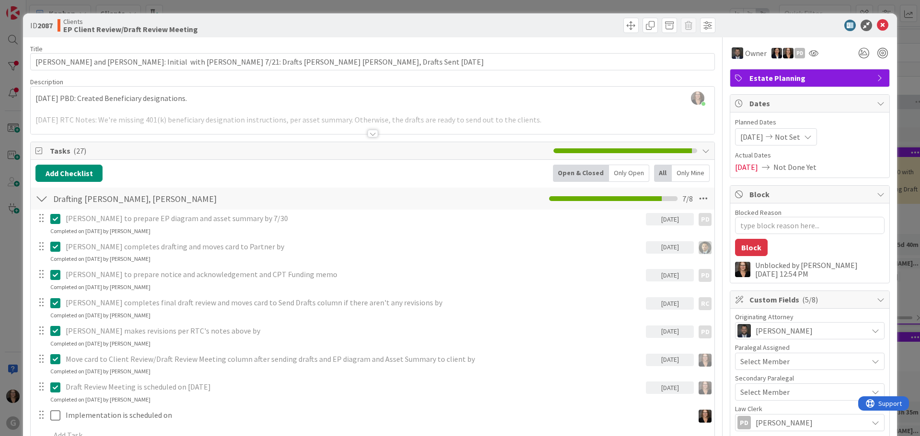
click at [246, 387] on p "Draft Review Meeting is scheduled on [DATE]" at bounding box center [354, 387] width 576 height 11
click at [623, 25] on span at bounding box center [630, 25] width 15 height 15
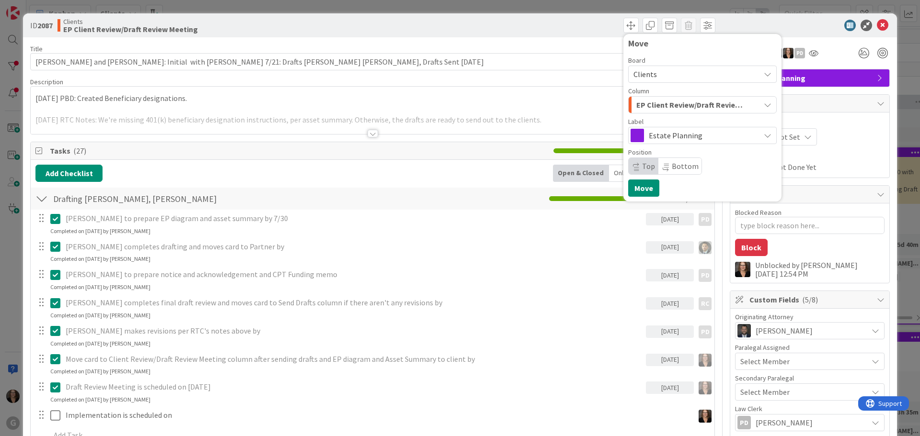
click at [763, 102] on icon "button" at bounding box center [767, 105] width 8 height 8
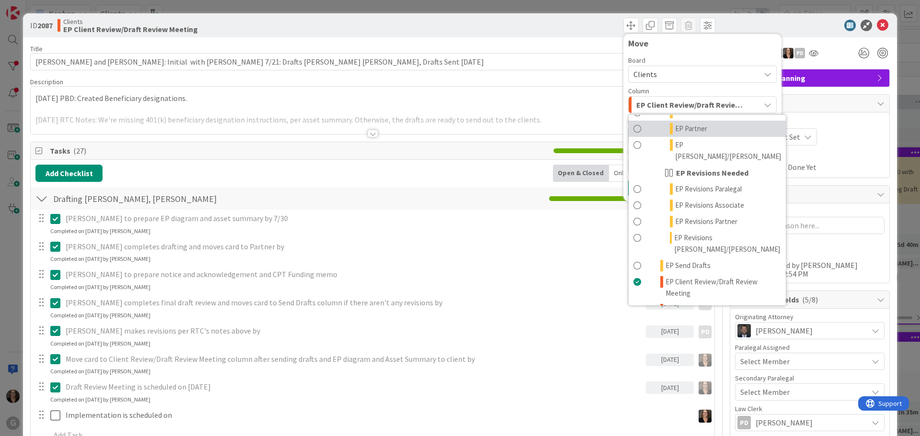
scroll to position [144, 0]
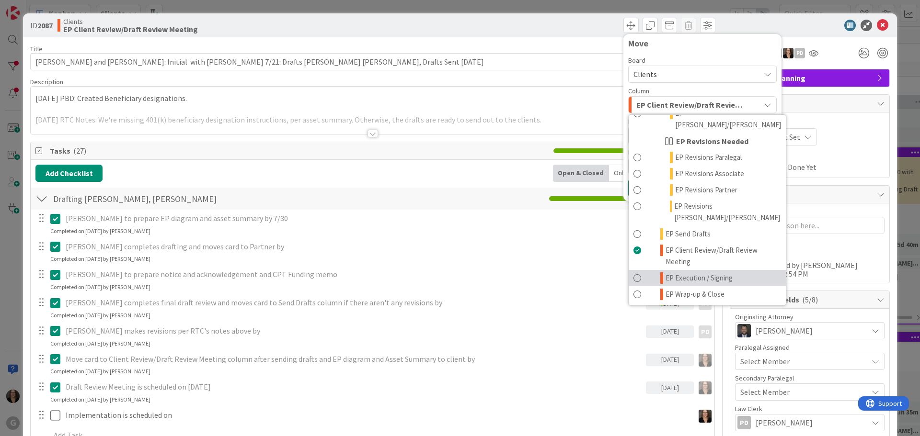
click at [633, 273] on span at bounding box center [637, 278] width 8 height 11
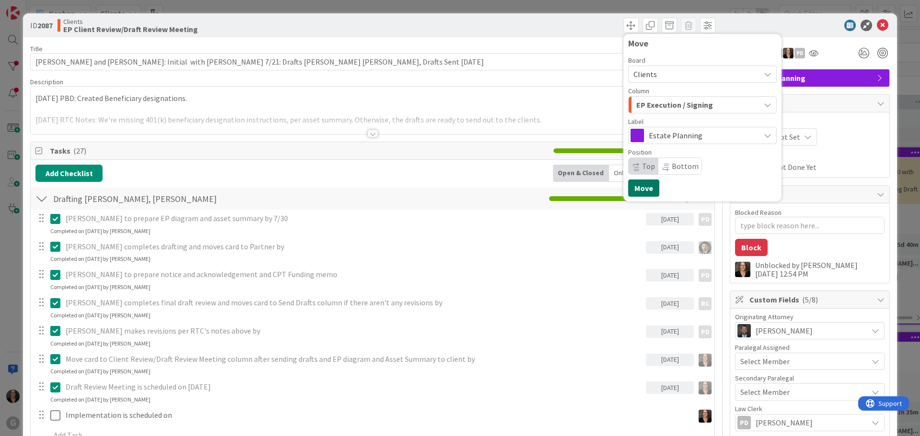
click at [636, 187] on button "Move" at bounding box center [643, 188] width 31 height 17
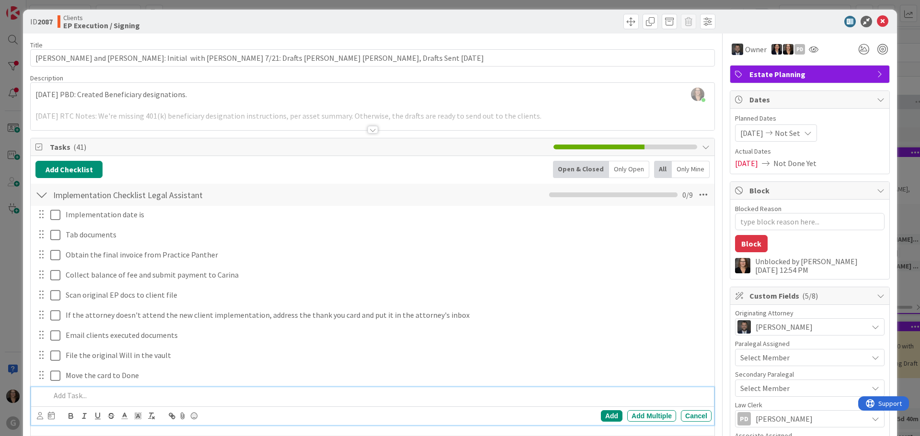
scroll to position [0, 0]
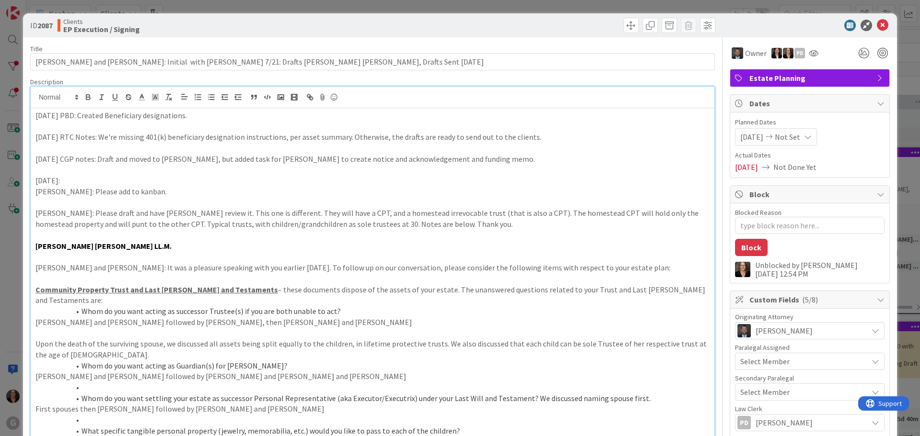
drag, startPoint x: 31, startPoint y: 95, endPoint x: 42, endPoint y: 93, distance: 11.2
click at [32, 95] on div "[PERSON_NAME] just joined [DATE] PBD: Created Beneficiary designations. [DATE] …" at bounding box center [372, 343] width 683 height 512
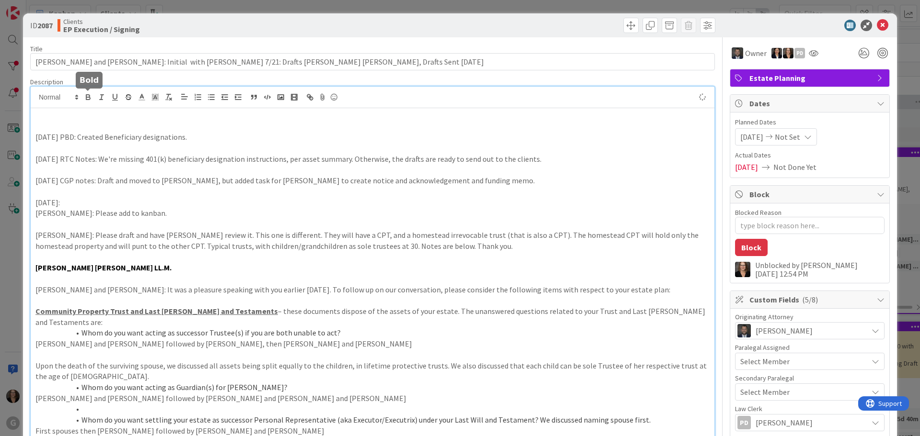
type textarea "x"
click at [624, 23] on span at bounding box center [630, 25] width 15 height 15
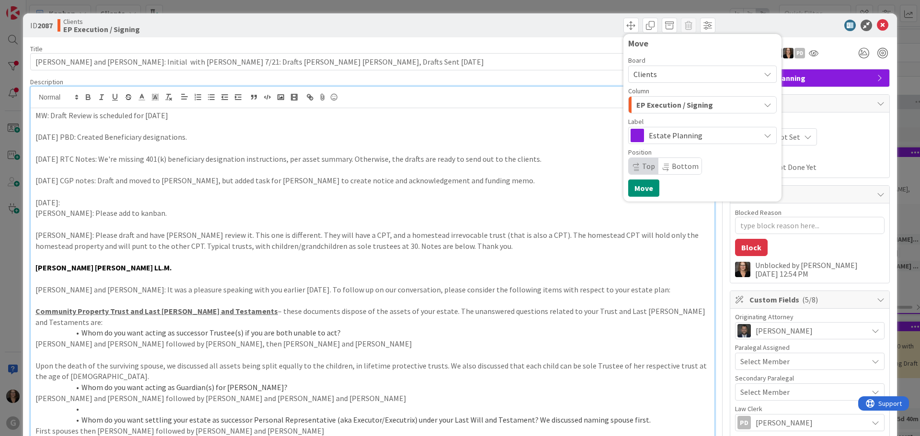
click at [575, 133] on p "[DATE] PBD: Created Beneficiary designations." at bounding box center [372, 137] width 674 height 11
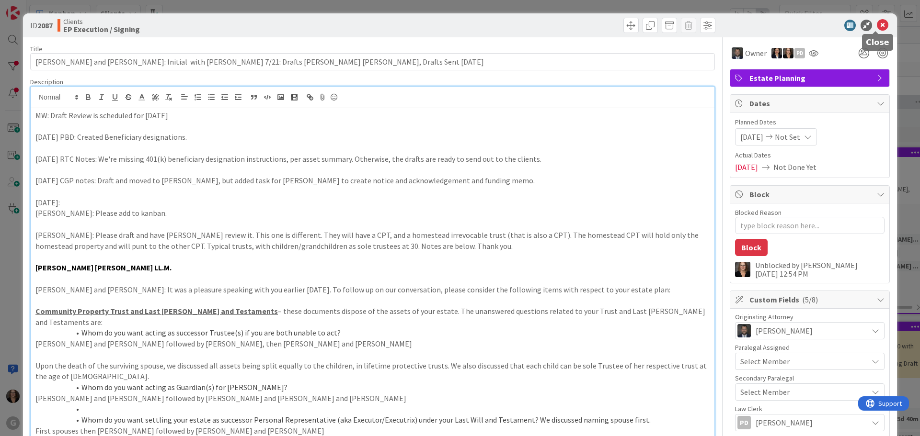
click at [876, 23] on icon at bounding box center [881, 25] width 11 height 11
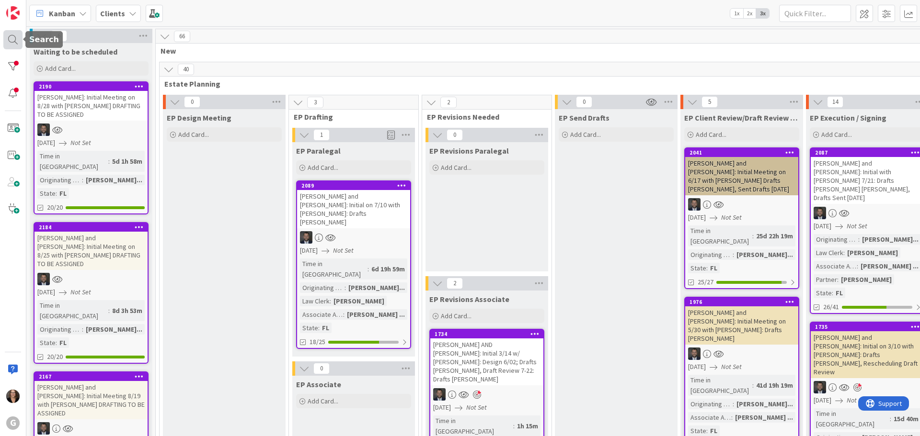
click at [12, 39] on div at bounding box center [12, 39] width 19 height 19
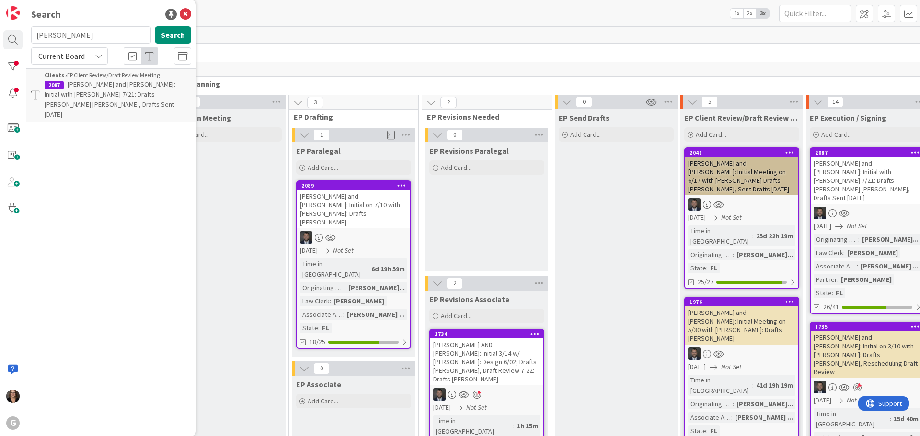
type input "[PERSON_NAME]"
click at [124, 84] on span ", [PERSON_NAME] ([PERSON_NAME])" at bounding box center [106, 89] width 123 height 19
type textarea "x"
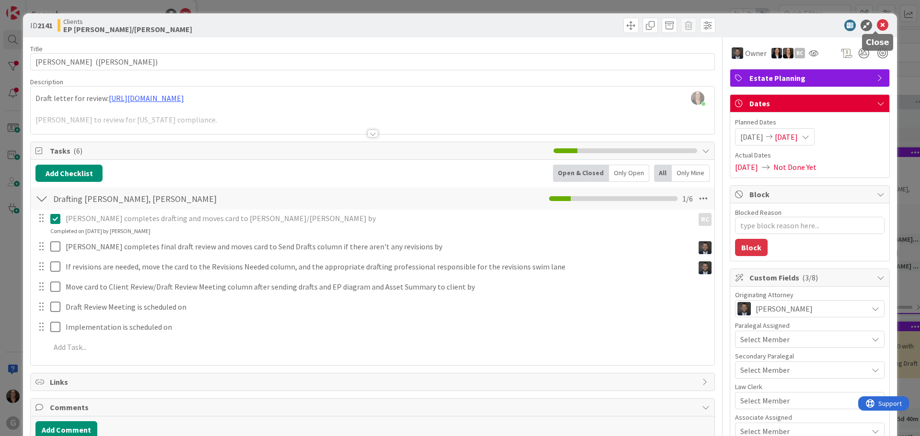
click at [876, 24] on icon at bounding box center [881, 25] width 11 height 11
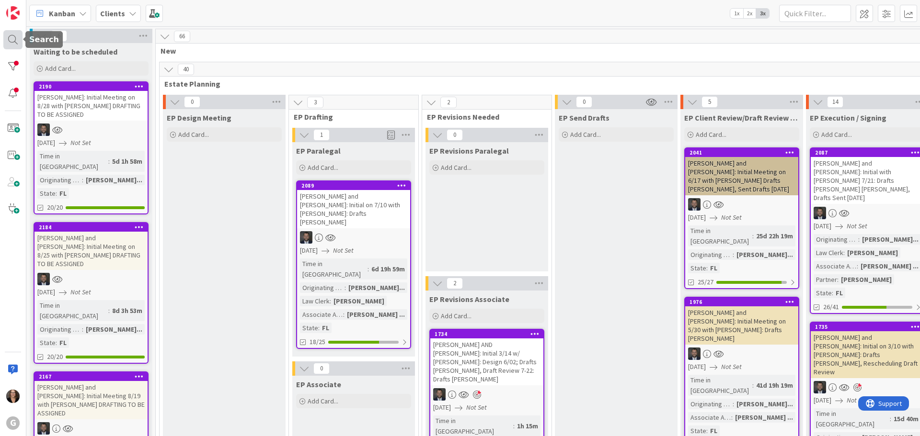
click at [11, 39] on div at bounding box center [12, 39] width 19 height 19
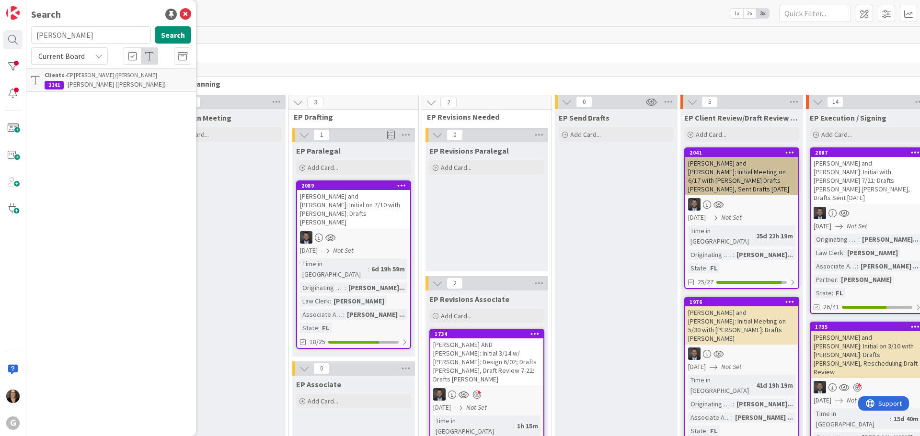
type input "[PERSON_NAME]"
click at [96, 85] on span ", [PERSON_NAME]: EP Review [PERSON_NAME]" at bounding box center [111, 89] width 133 height 19
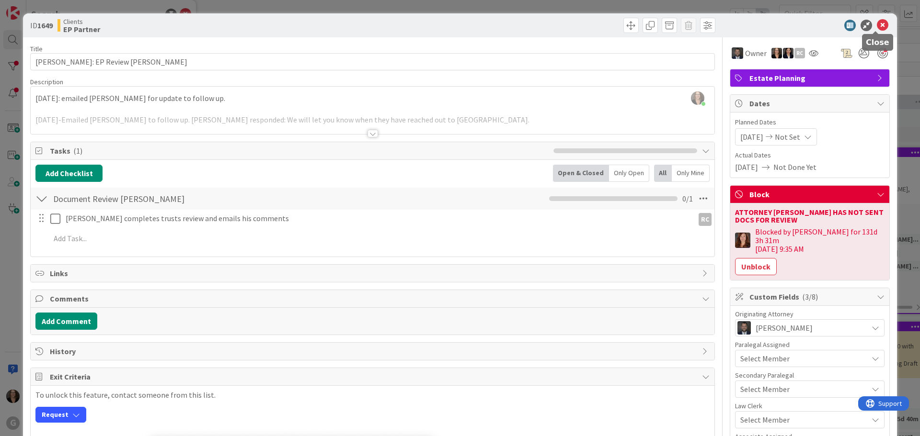
click at [876, 23] on icon at bounding box center [881, 25] width 11 height 11
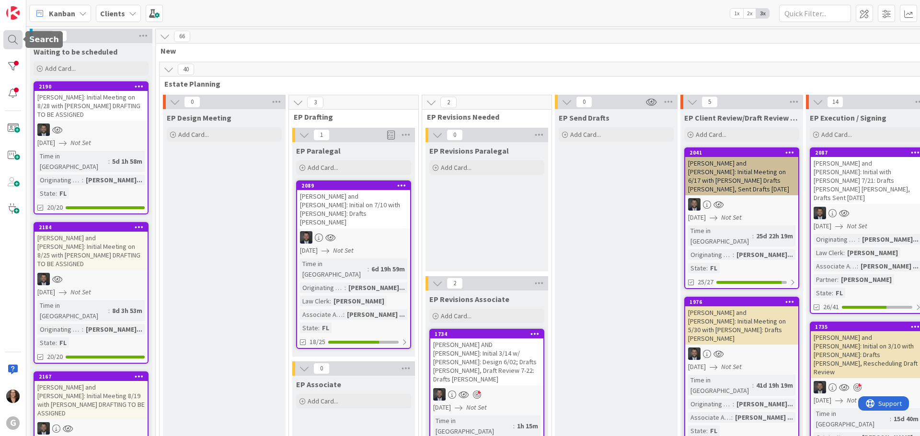
click at [13, 39] on div at bounding box center [12, 39] width 19 height 19
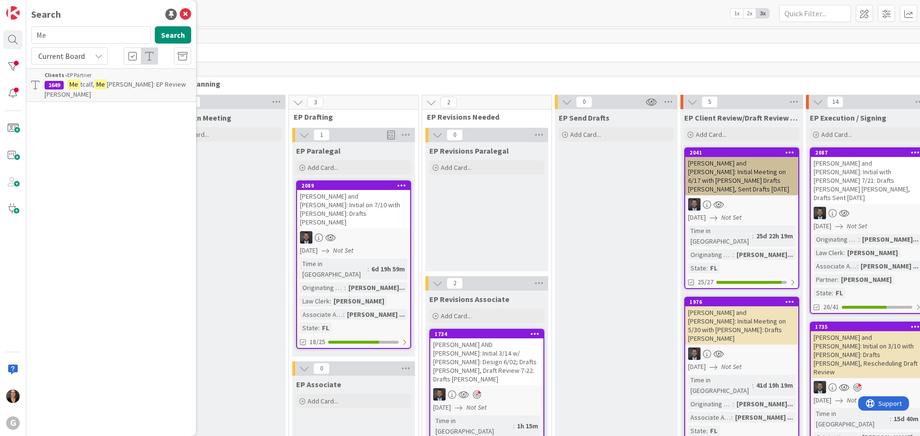
type input "M"
type input "[PERSON_NAME]"
click at [68, 91] on span ", [PERSON_NAME] and [PERSON_NAME]: ([PERSON_NAME]) LLC Formation of HW 404, LLC…" at bounding box center [115, 94] width 141 height 29
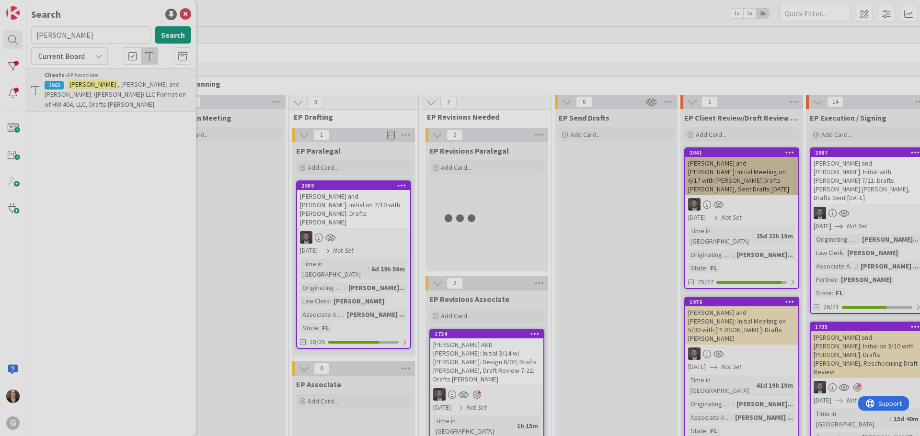
click at [68, 91] on div at bounding box center [460, 218] width 920 height 436
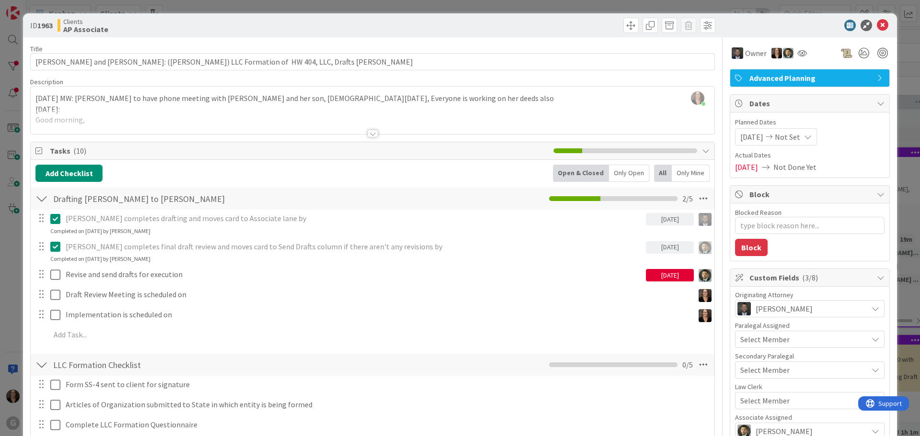
type textarea "x"
click at [876, 24] on icon at bounding box center [881, 25] width 11 height 11
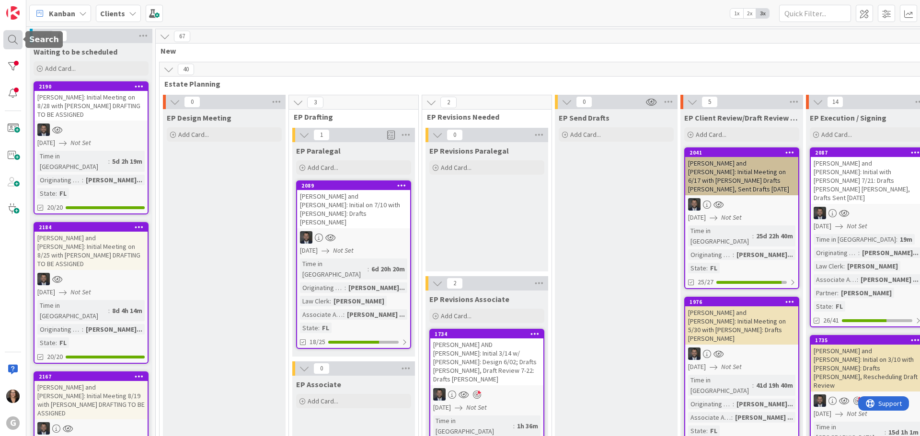
click at [11, 38] on div at bounding box center [12, 39] width 19 height 19
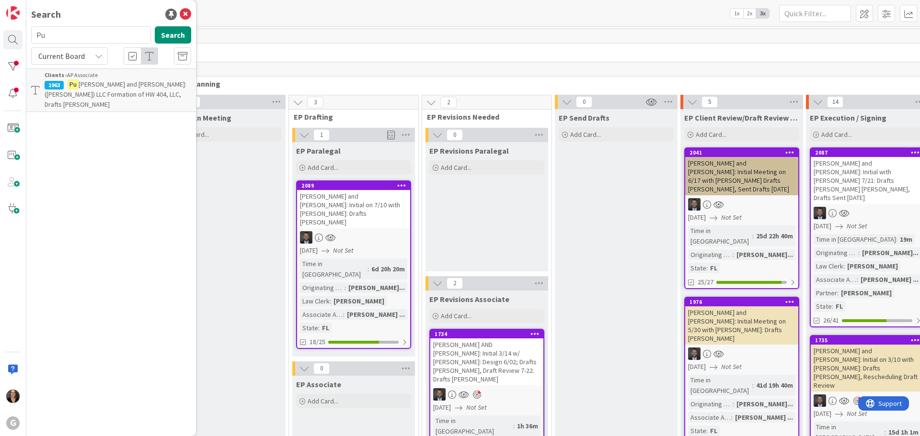
type input "P"
type input "[PERSON_NAME]"
click at [126, 89] on p "[PERSON_NAME] and [PERSON_NAME]: Initial Meeting on 8/25 with [PERSON_NAME] DRA…" at bounding box center [118, 95] width 147 height 30
type textarea "x"
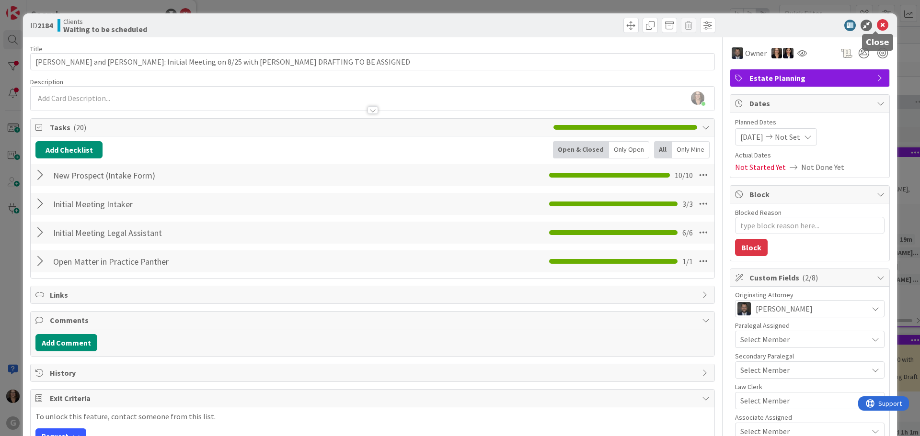
drag, startPoint x: 878, startPoint y: 24, endPoint x: 860, endPoint y: 25, distance: 18.3
click at [879, 24] on icon at bounding box center [881, 25] width 11 height 11
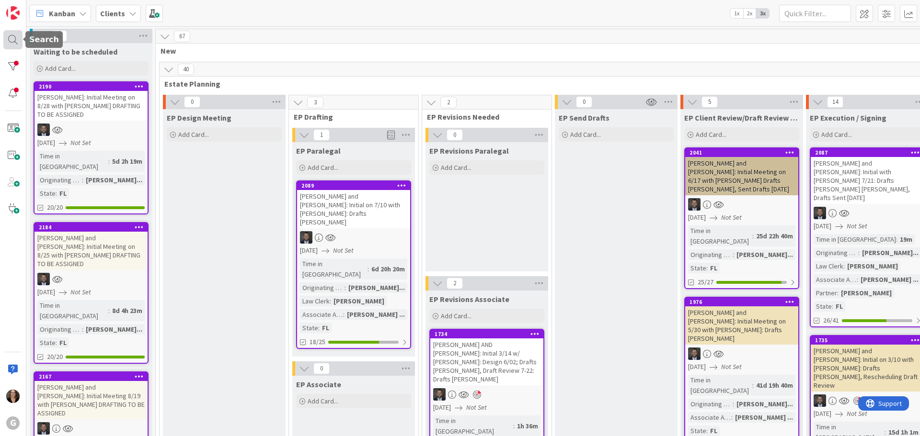
click at [11, 39] on div at bounding box center [12, 39] width 19 height 19
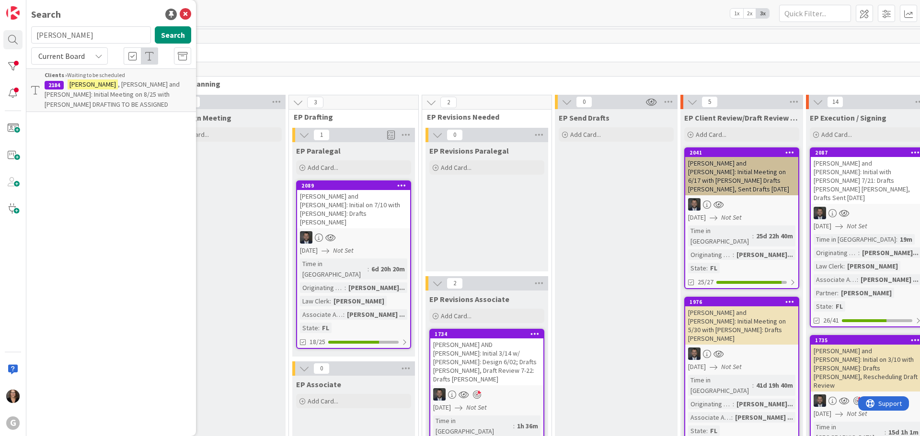
click at [57, 34] on input "[PERSON_NAME]" at bounding box center [91, 34] width 120 height 17
type input "[PERSON_NAME]"
click at [169, 34] on button "Search" at bounding box center [173, 34] width 36 height 17
click at [133, 87] on span ", [PERSON_NAME]: EP Diagram and Asset Summary Preparation [PERSON_NAME]" at bounding box center [111, 94] width 133 height 29
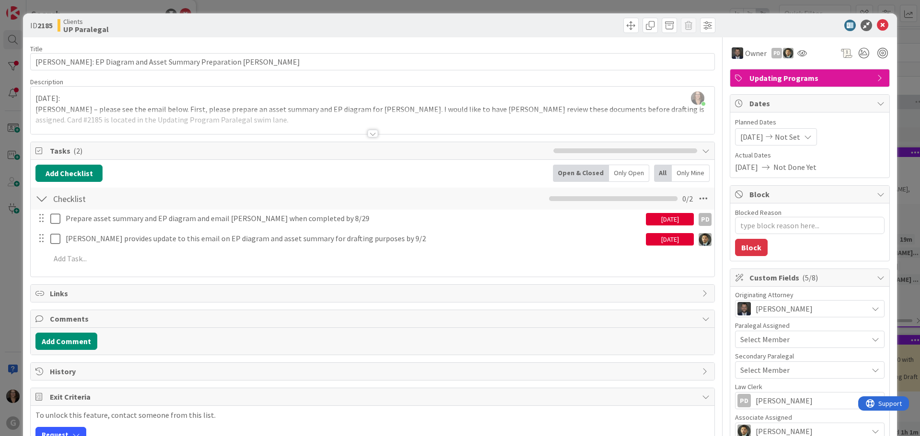
click at [368, 135] on div at bounding box center [372, 134] width 11 height 8
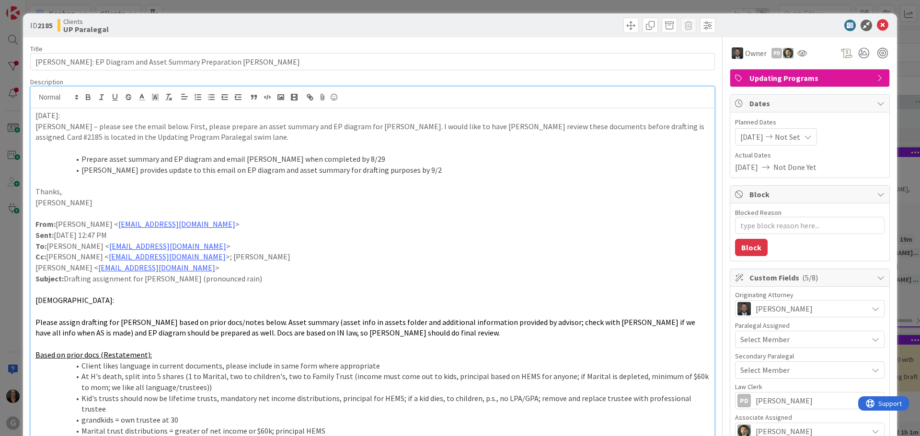
type textarea "x"
click at [876, 23] on icon at bounding box center [881, 25] width 11 height 11
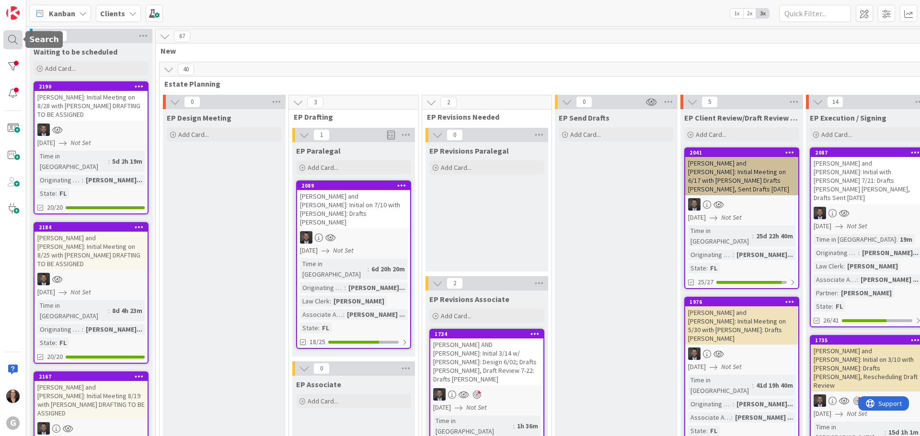
click at [11, 38] on div at bounding box center [12, 39] width 19 height 19
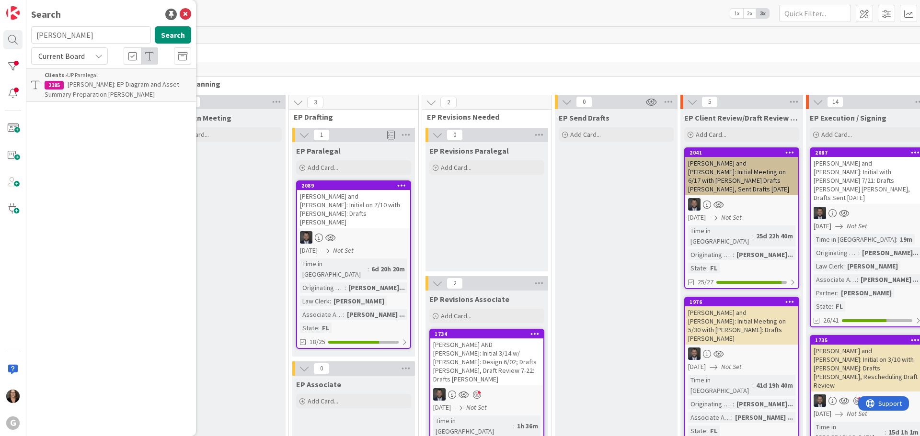
type input "[PERSON_NAME]"
click at [110, 88] on p "[PERSON_NAME] and [PERSON_NAME]: Initial on 3/10 with [PERSON_NAME]: Drafts [PE…" at bounding box center [118, 100] width 147 height 40
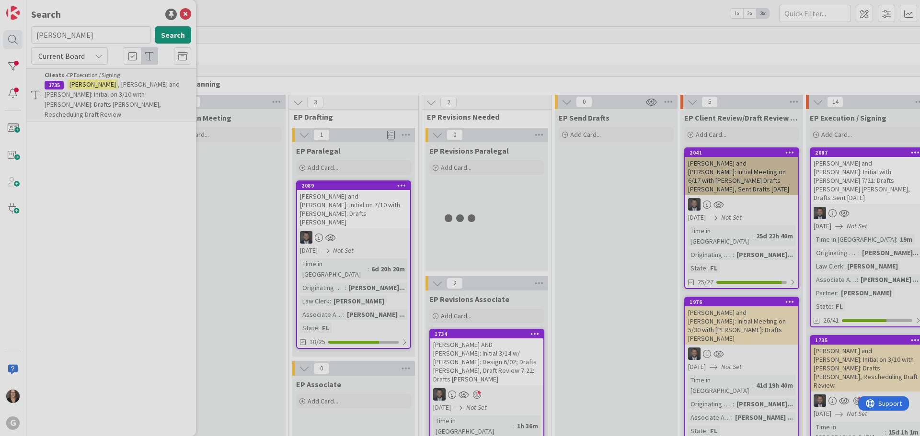
click at [111, 88] on div at bounding box center [460, 218] width 920 height 436
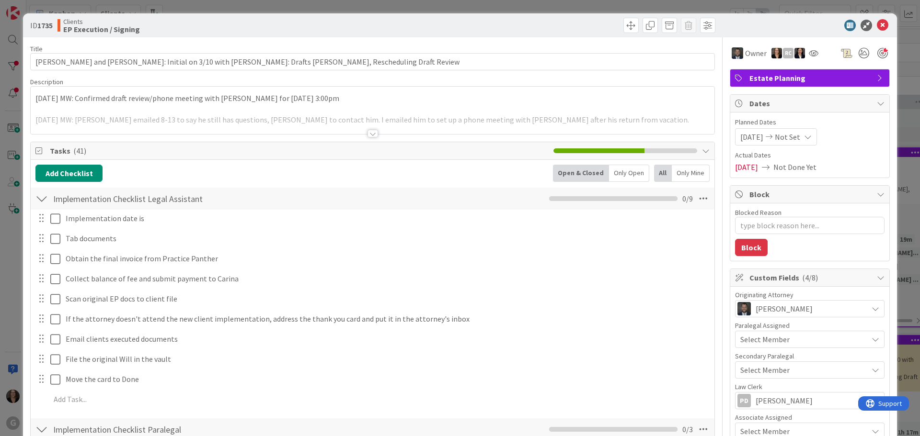
type textarea "x"
click at [314, 101] on div "[PERSON_NAME] just joined [DATE] MW: Confirmed draft review/phone meeting with …" at bounding box center [372, 110] width 683 height 47
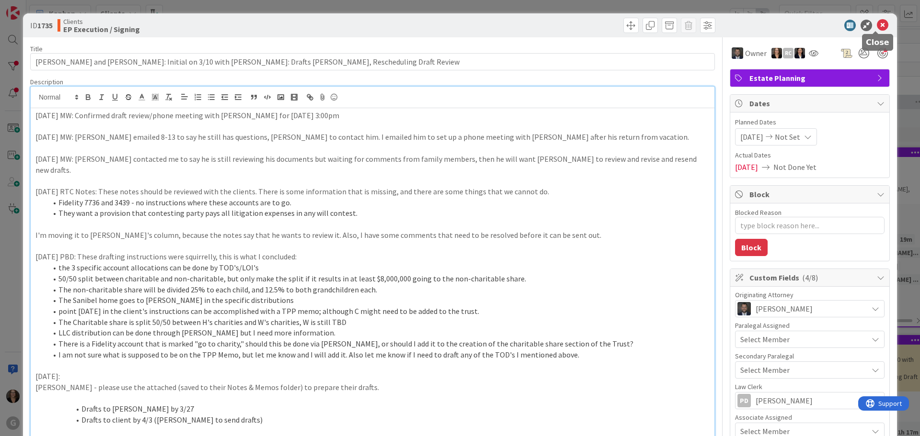
click at [876, 23] on icon at bounding box center [881, 25] width 11 height 11
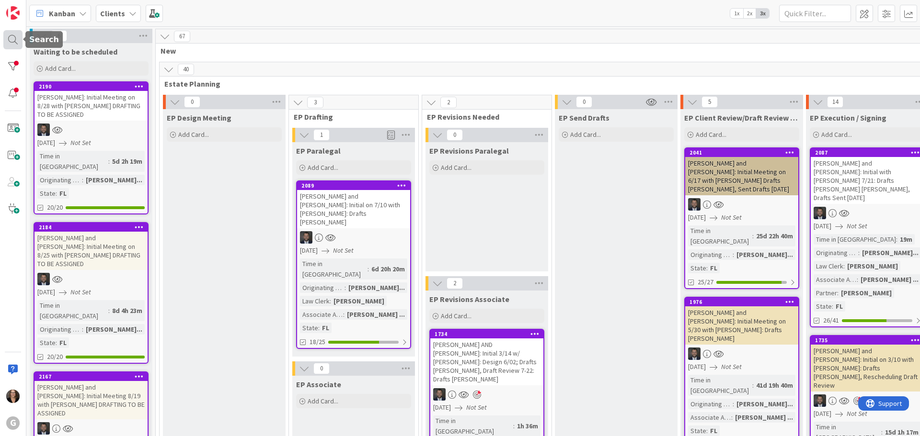
click at [11, 35] on div at bounding box center [12, 39] width 19 height 19
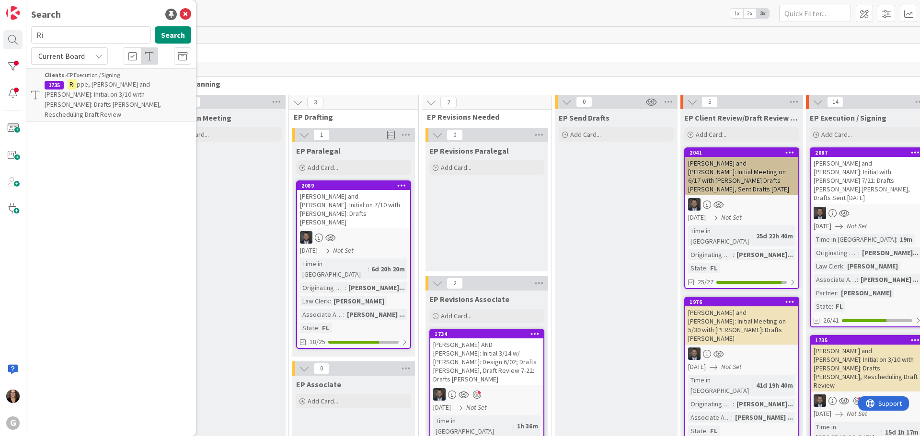
type input "R"
type input "[PERSON_NAME]"
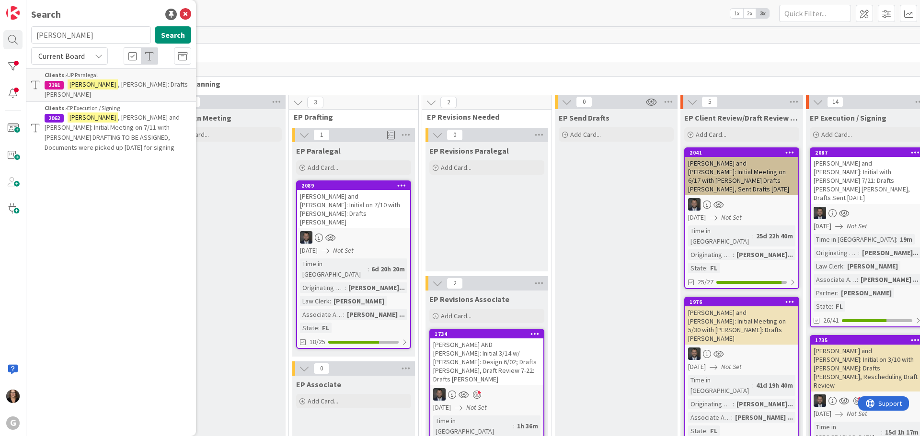
click at [136, 85] on span ", [PERSON_NAME]: Drafts [PERSON_NAME]" at bounding box center [116, 89] width 143 height 19
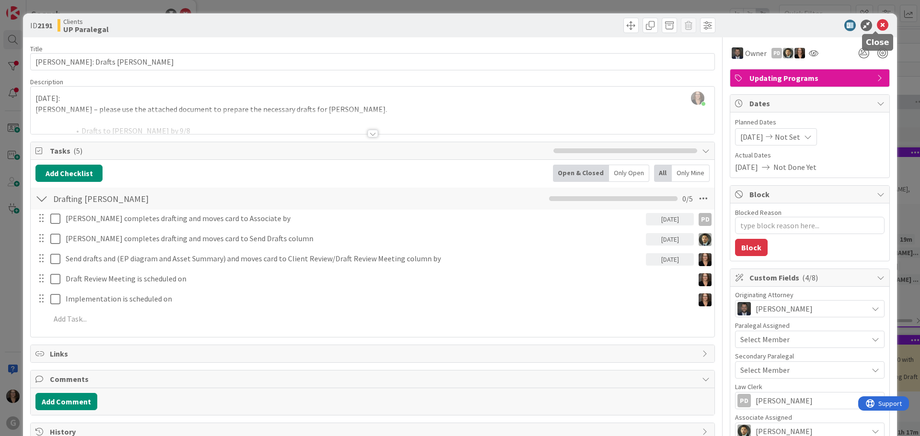
click at [876, 25] on icon at bounding box center [881, 25] width 11 height 11
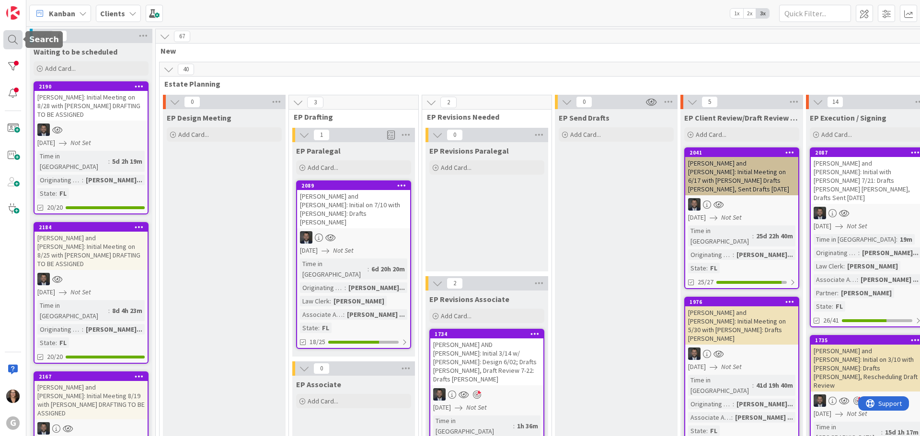
click at [11, 38] on div at bounding box center [12, 39] width 19 height 19
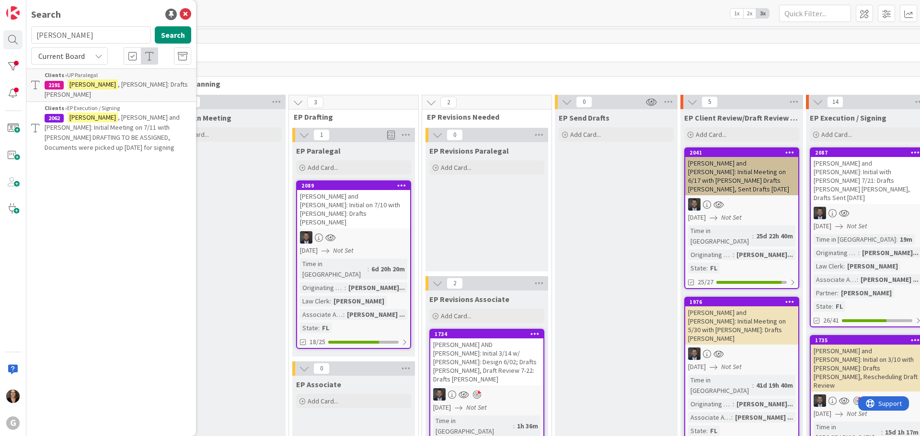
click at [91, 86] on span ", [PERSON_NAME]: Drafts [PERSON_NAME]" at bounding box center [116, 89] width 143 height 19
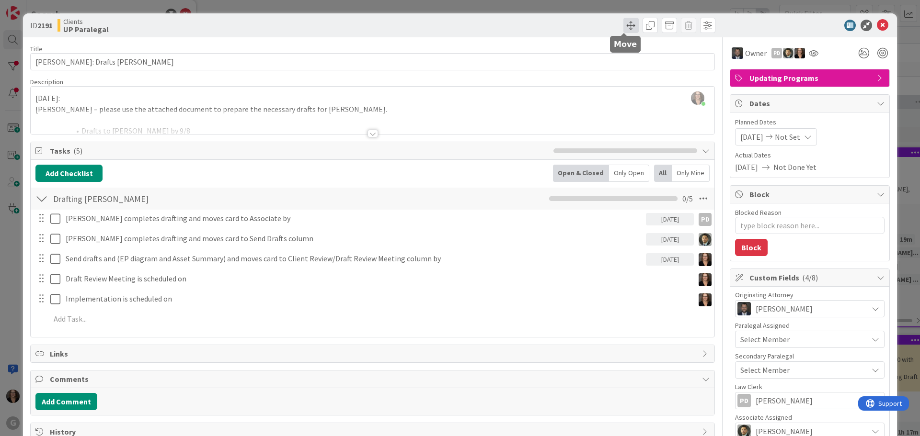
click at [627, 25] on span at bounding box center [630, 25] width 15 height 15
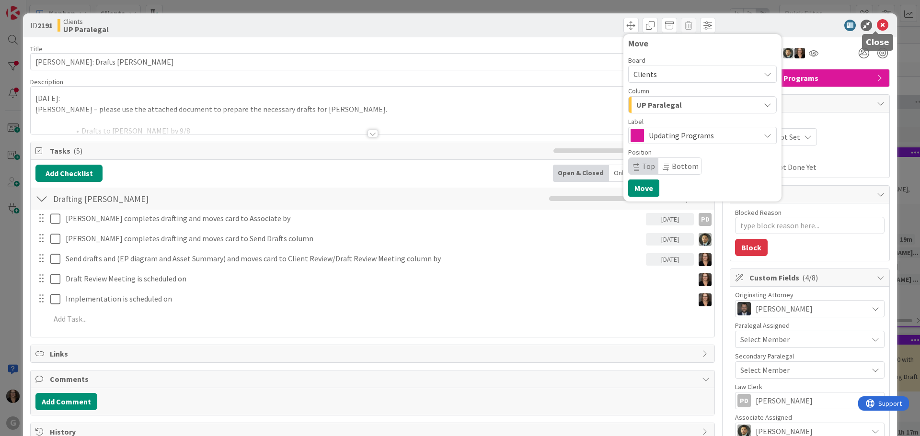
click at [876, 23] on icon at bounding box center [881, 25] width 11 height 11
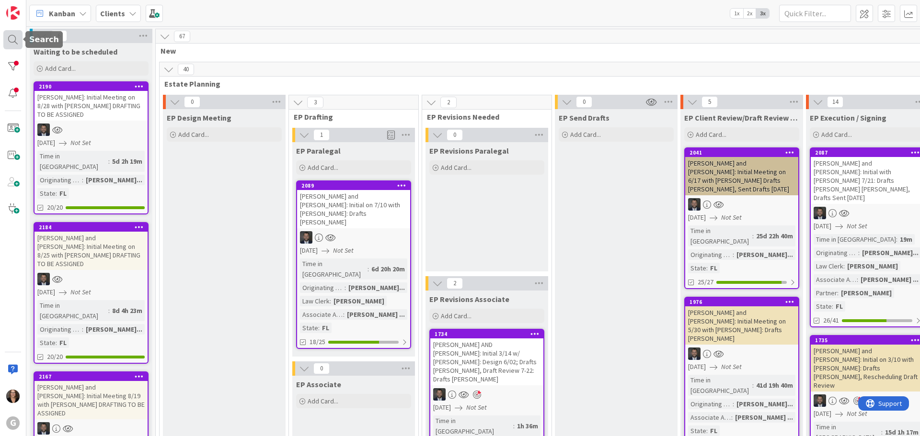
click at [12, 35] on div at bounding box center [12, 39] width 19 height 19
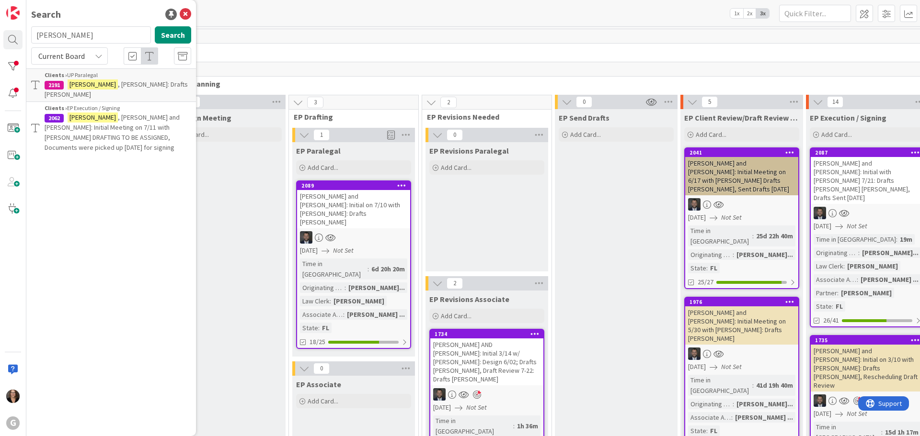
click at [102, 113] on span ", [PERSON_NAME] and [PERSON_NAME]: Initial Meeting on 7/11 with [PERSON_NAME] D…" at bounding box center [112, 132] width 135 height 39
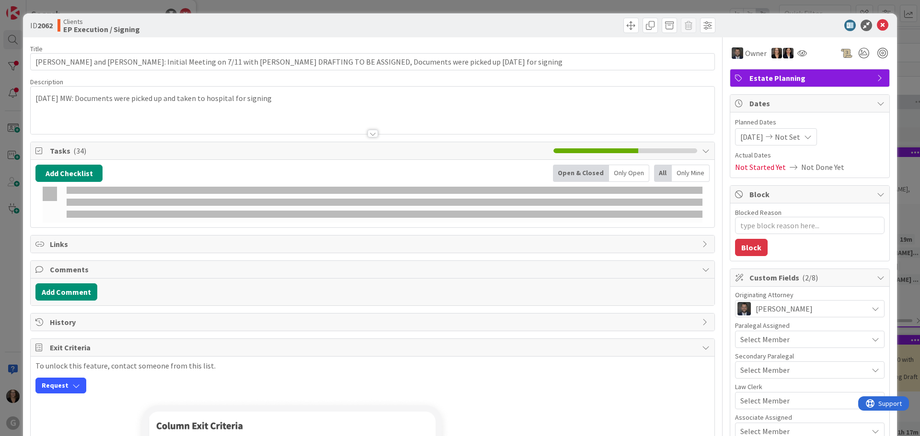
type textarea "x"
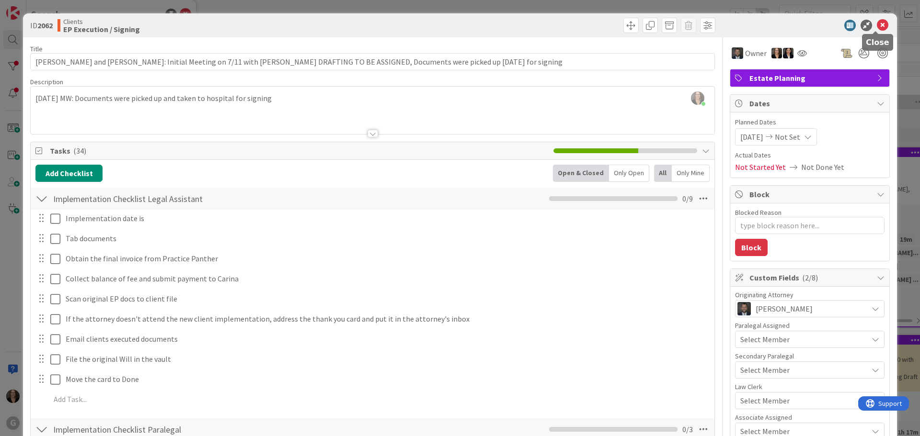
click at [876, 23] on icon at bounding box center [881, 25] width 11 height 11
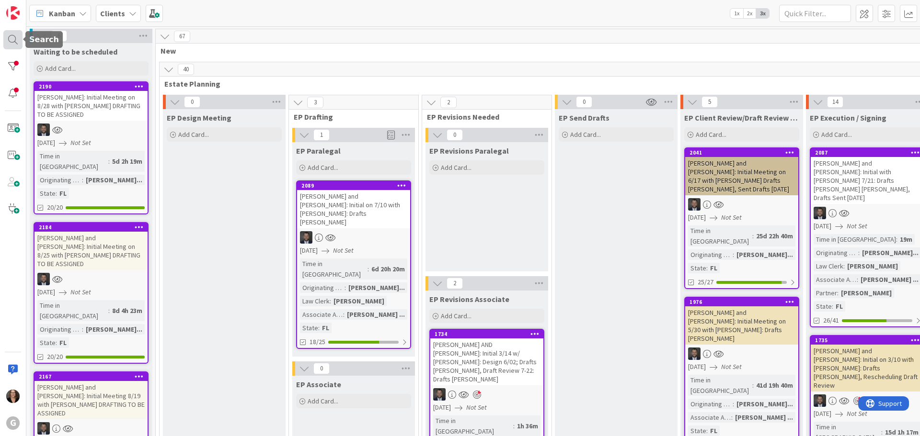
click at [13, 36] on div at bounding box center [12, 39] width 19 height 19
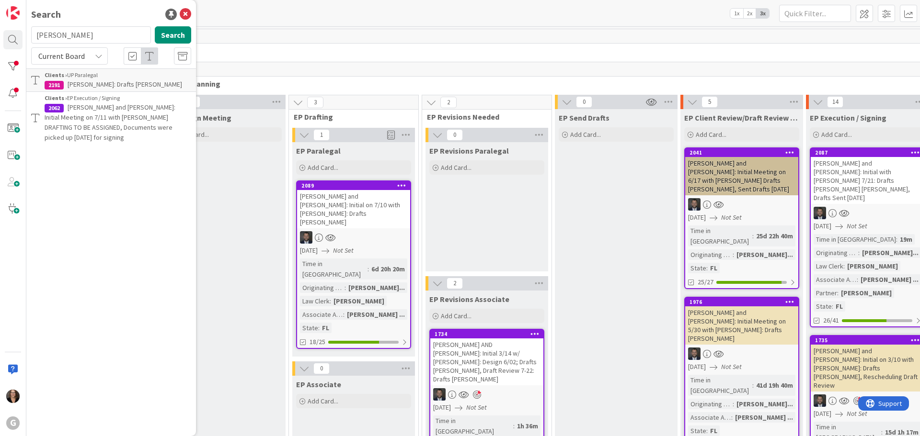
type input "[PERSON_NAME]"
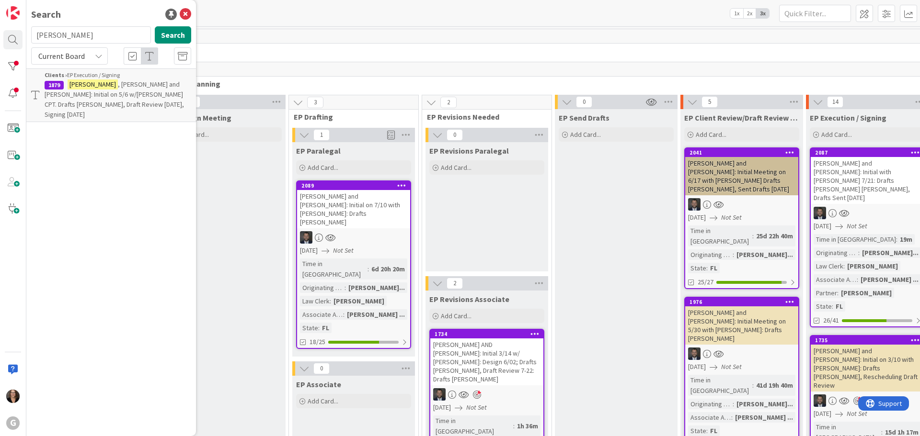
click at [130, 96] on span ", [PERSON_NAME] and [PERSON_NAME]: Initial on 5/6 w/[PERSON_NAME] CPT. Drafts […" at bounding box center [114, 99] width 139 height 39
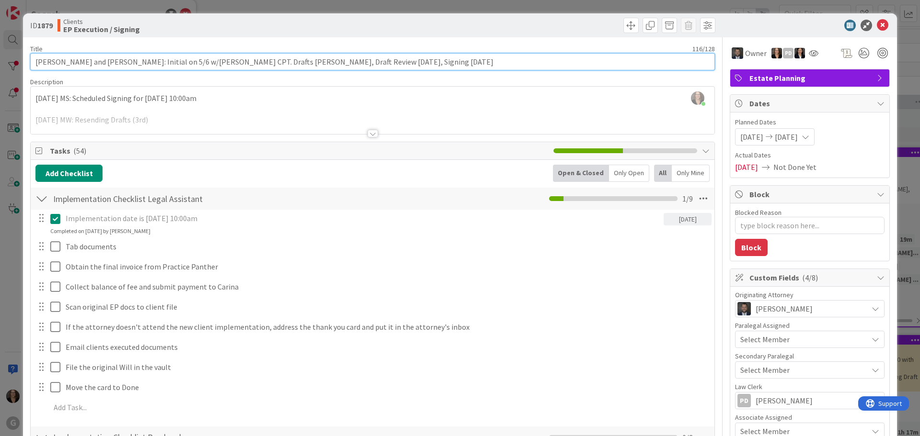
click at [408, 62] on input "[PERSON_NAME] and [PERSON_NAME]: Initial on 5/6 w/[PERSON_NAME] CPT. Drafts [PE…" at bounding box center [372, 61] width 684 height 17
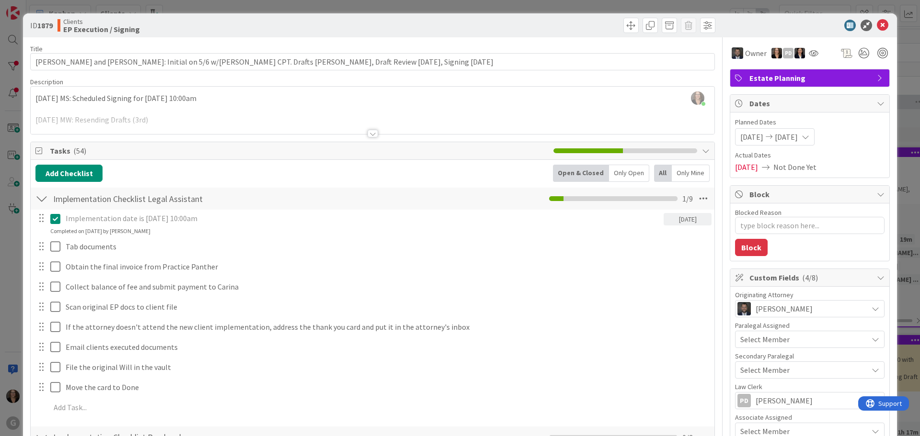
click at [34, 93] on div "[PERSON_NAME] just joined [DATE] MS: Scheduled Signing for [DATE] 10:00am [DATE…" at bounding box center [372, 110] width 683 height 47
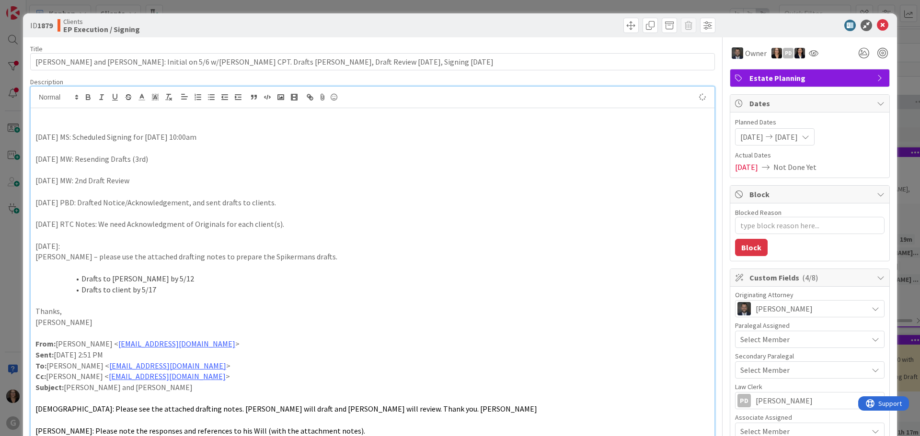
type textarea "x"
drag, startPoint x: 143, startPoint y: 111, endPoint x: 208, endPoint y: 118, distance: 65.1
click at [146, 111] on p "[DATE] MW: Rescheduled Signing for when they return" at bounding box center [372, 115] width 674 height 11
click at [157, 112] on p "[DATE] MW: Rescheduled Signing for when they return" at bounding box center [372, 115] width 674 height 11
click at [240, 120] on p "[DATE] MW: Rescheduled Signing for [DATE] (when they return)" at bounding box center [372, 115] width 674 height 11
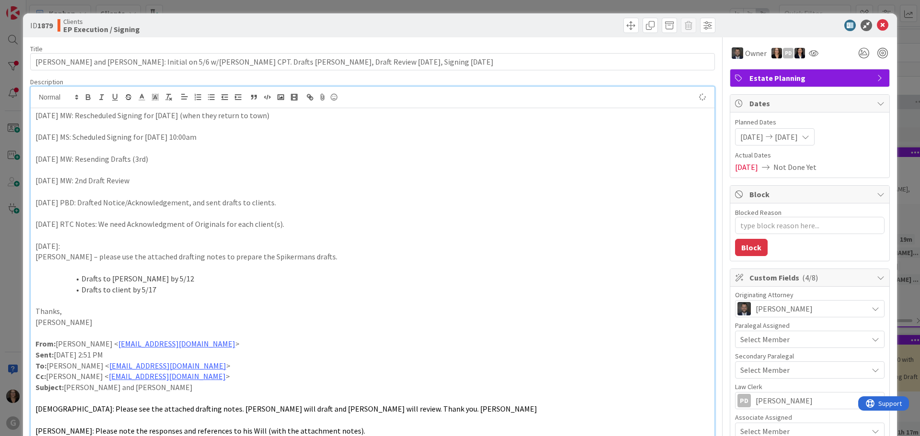
type textarea "x"
click at [273, 116] on p "[DATE] MW: Rescheduled Signing for [DATE] (when they return to town)" at bounding box center [372, 115] width 674 height 11
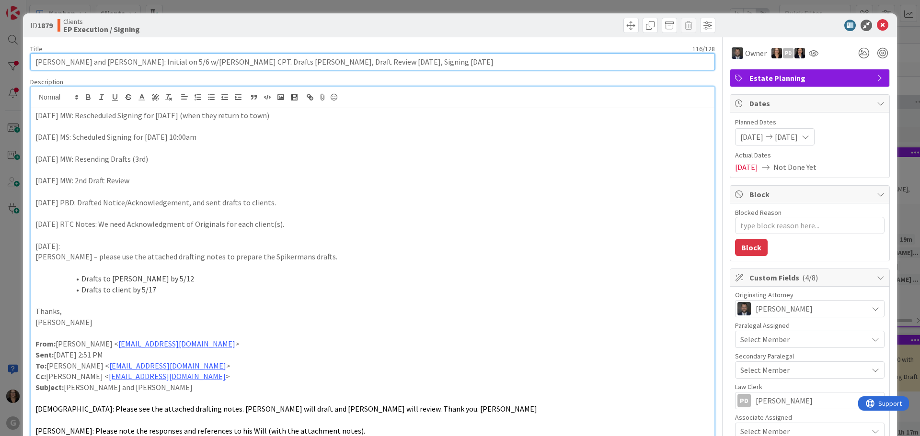
click at [396, 63] on input "[PERSON_NAME] and [PERSON_NAME]: Initial on 5/6 w/[PERSON_NAME] CPT. Drafts [PE…" at bounding box center [372, 61] width 684 height 17
type input "[PERSON_NAME] and [PERSON_NAME]: Initial on 5/6 w/[PERSON_NAME] CPT. Drafts [PE…"
type textarea "x"
type input "[PERSON_NAME] and [PERSON_NAME]: Initial on 5/6 w/[PERSON_NAME] CPT. Drafts [PE…"
type textarea "x"
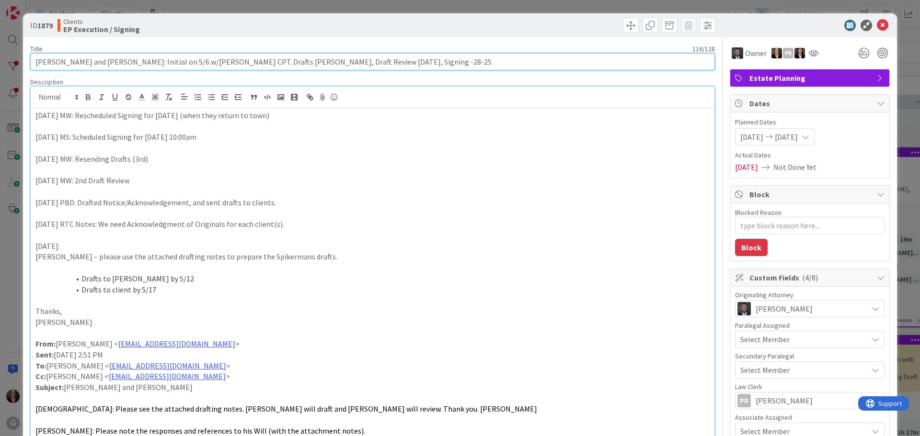
type input "[PERSON_NAME] and [PERSON_NAME]: Initial on 5/6 w/[PERSON_NAME] CPT. Drafts [PE…"
type textarea "x"
type input "[PERSON_NAME] and [PERSON_NAME]: Initial on 5/6 w/[PERSON_NAME] CPT. Drafts [PE…"
type textarea "x"
type input "[PERSON_NAME] and [PERSON_NAME]: Initial on 5/6 w/[PERSON_NAME] CPT. Drafts [PE…"
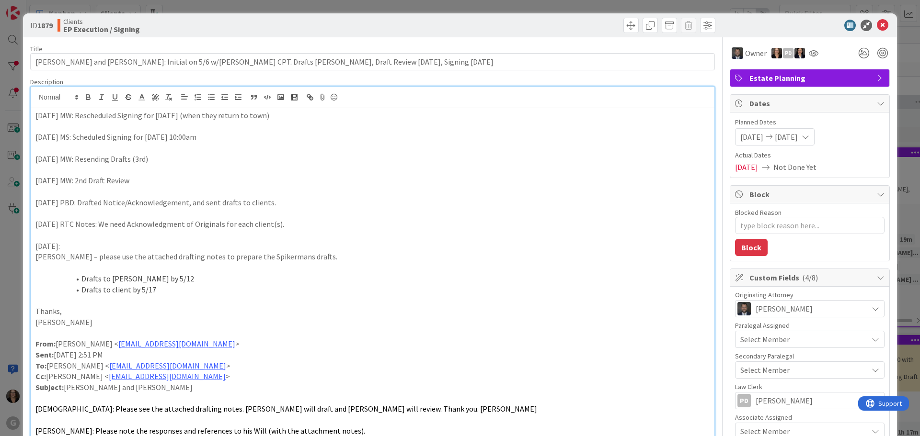
click at [809, 136] on icon at bounding box center [805, 137] width 8 height 8
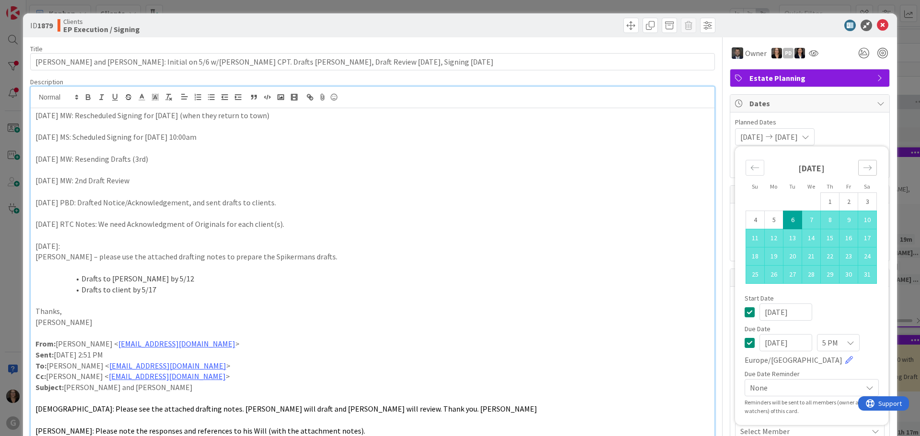
click at [863, 168] on icon "Move forward to switch to the next month." at bounding box center [867, 167] width 9 height 9
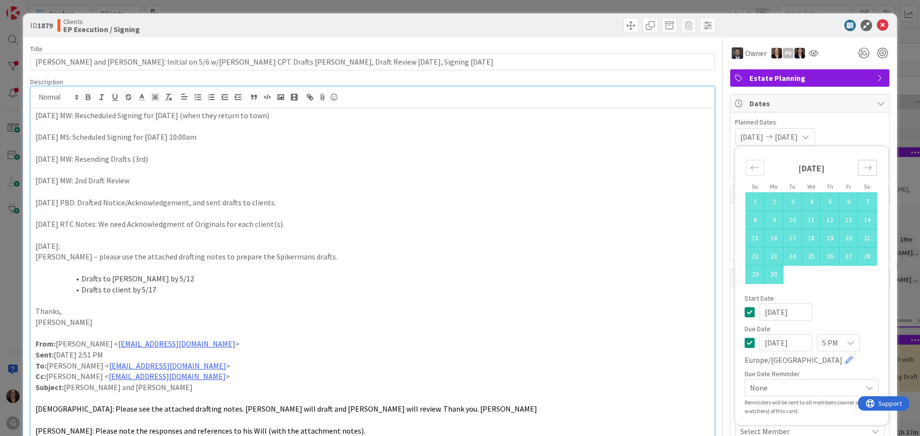
click at [863, 167] on icon "Move forward to switch to the next month." at bounding box center [867, 167] width 9 height 9
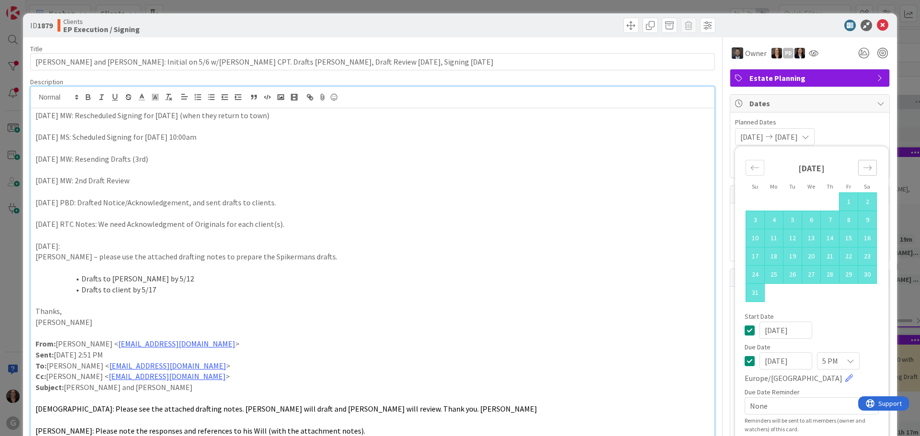
click at [863, 168] on icon "Move forward to switch to the next month." at bounding box center [867, 167] width 9 height 9
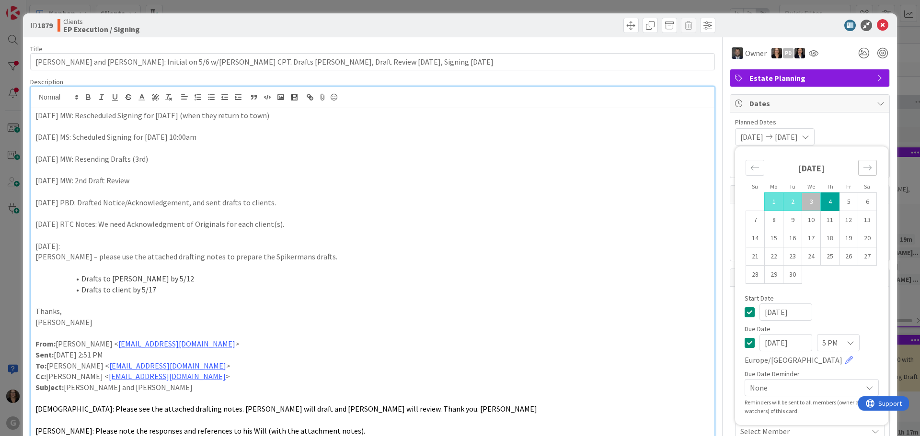
click at [863, 169] on icon "Move forward to switch to the next month." at bounding box center [867, 167] width 9 height 9
click at [784, 275] on td "28" at bounding box center [792, 275] width 19 height 18
type input "[DATE]"
type textarea "x"
click at [635, 273] on li "Drafts to [PERSON_NAME] by 5/12" at bounding box center [378, 278] width 662 height 11
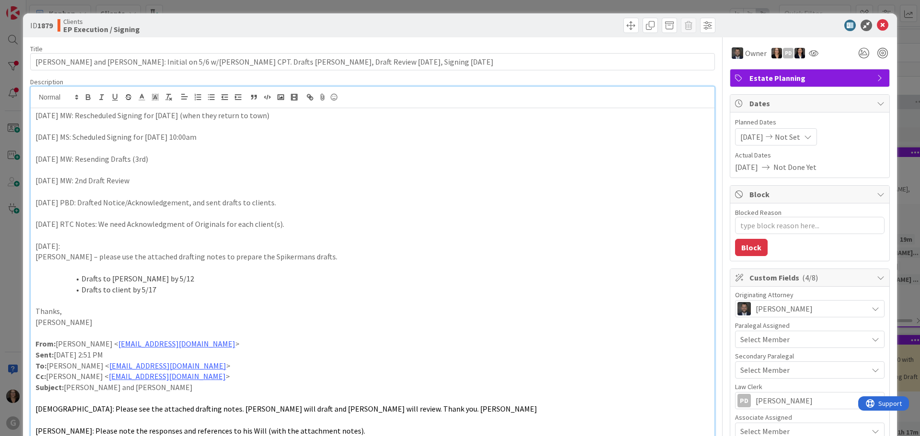
click at [811, 136] on icon at bounding box center [808, 137] width 8 height 8
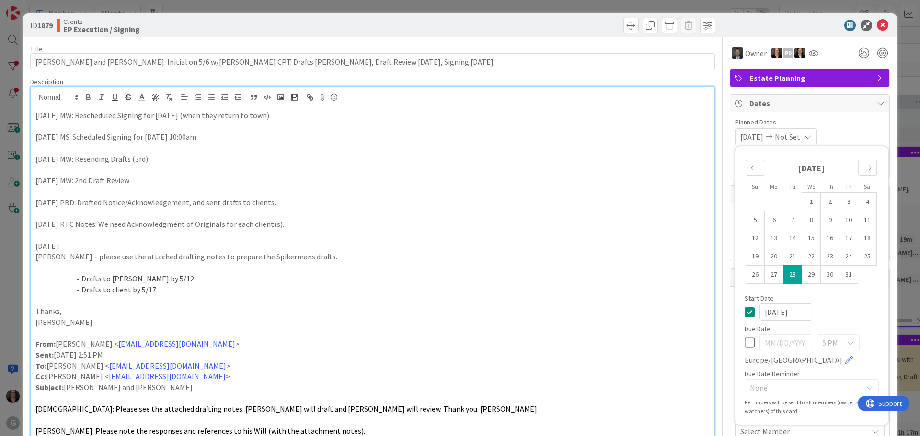
click at [744, 311] on icon at bounding box center [749, 312] width 10 height 11
type textarea "x"
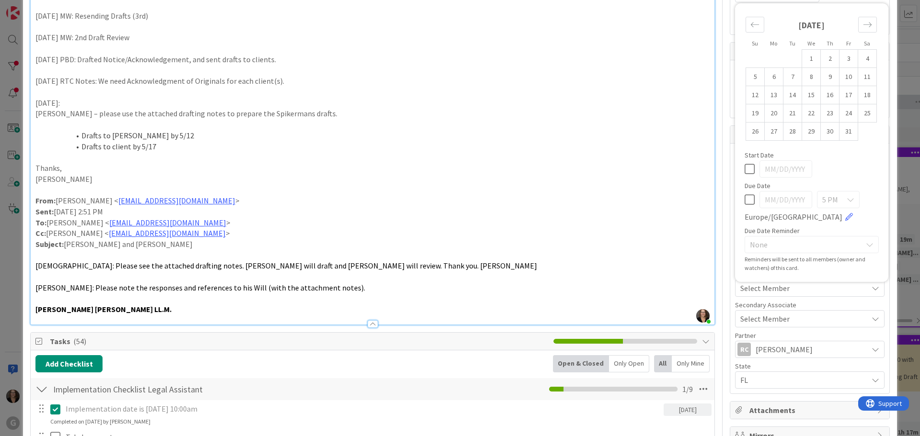
scroll to position [144, 0]
click at [744, 201] on icon at bounding box center [749, 198] width 10 height 11
type input "[DATE]"
type textarea "x"
click at [791, 202] on input "[DATE]" at bounding box center [785, 199] width 53 height 17
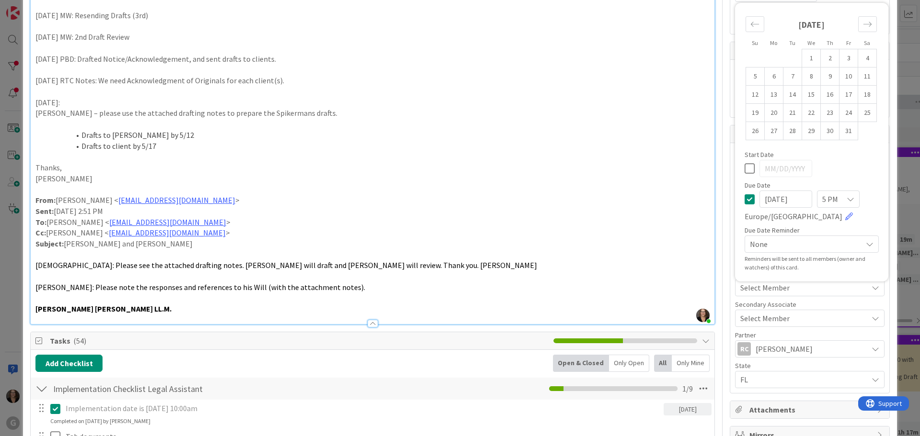
click at [846, 198] on icon at bounding box center [850, 199] width 8 height 8
click at [795, 200] on input "[DATE]" at bounding box center [785, 199] width 53 height 17
click at [774, 199] on input "[DATE]" at bounding box center [785, 199] width 53 height 17
click at [766, 199] on input "[DATE]" at bounding box center [785, 199] width 53 height 17
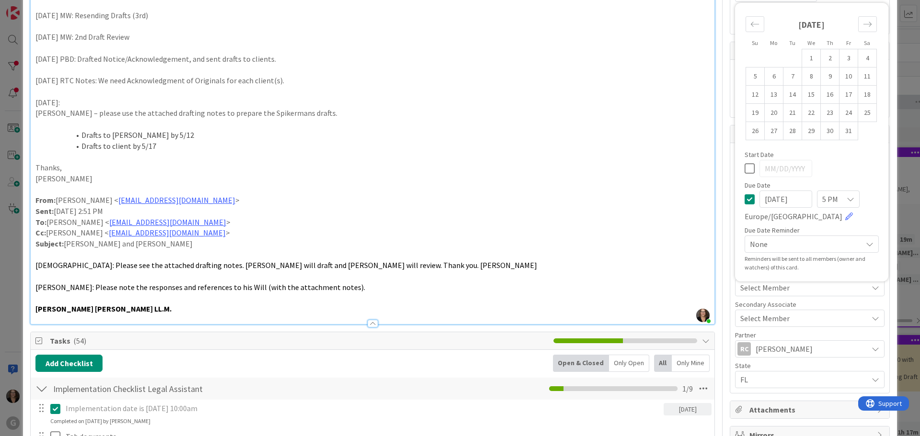
type input "[DATE]"
type textarea "x"
click at [776, 196] on input "[DATE]" at bounding box center [785, 199] width 53 height 17
click at [784, 131] on td "28" at bounding box center [792, 131] width 19 height 18
type input "[DATE]"
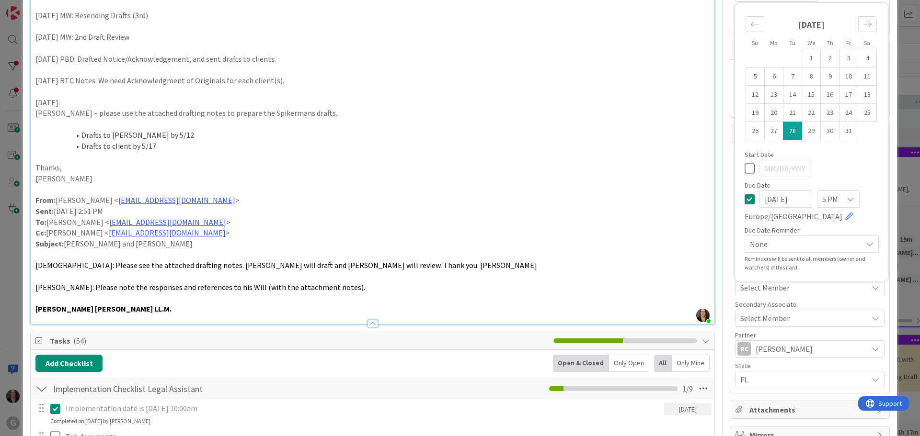
type textarea "x"
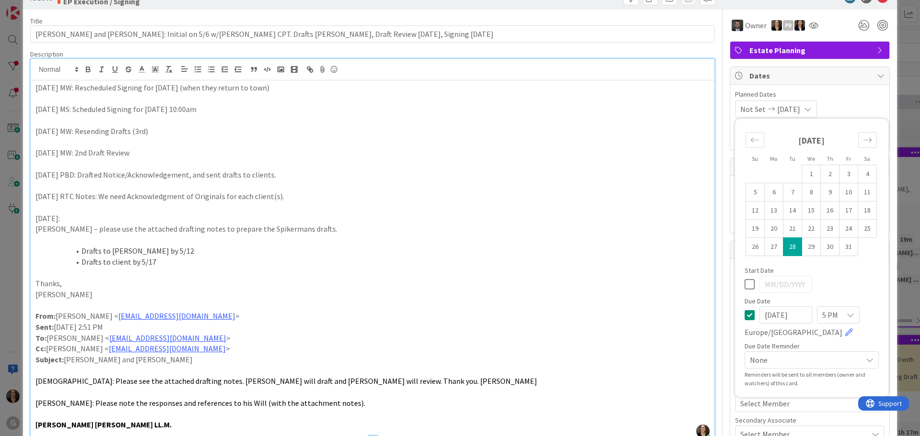
scroll to position [0, 0]
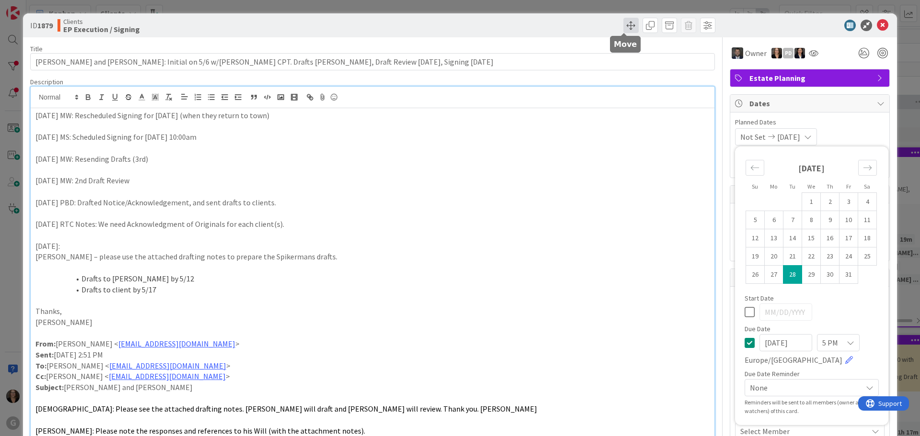
click at [623, 25] on span at bounding box center [630, 25] width 15 height 15
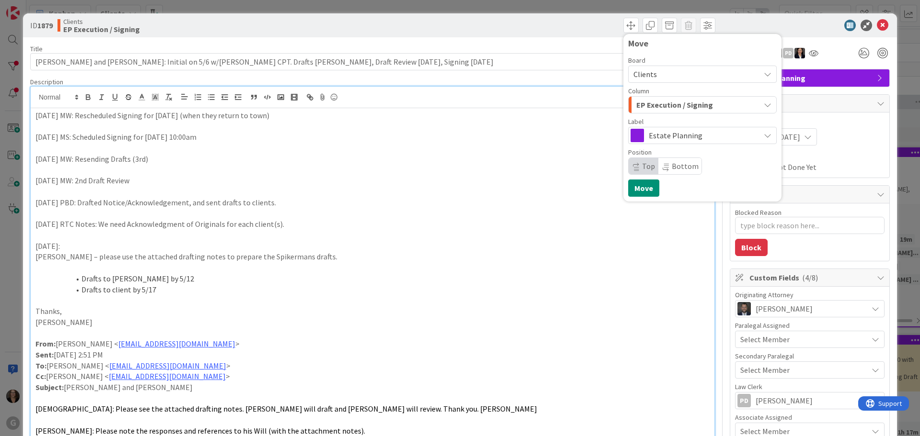
click at [580, 227] on p "[DATE] RTC Notes: We need Acknowledgment of Originals for each client(s)." at bounding box center [372, 224] width 674 height 11
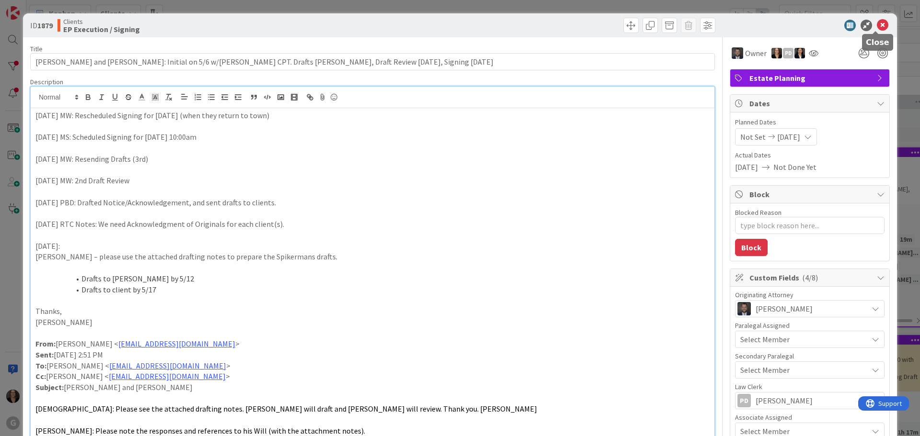
click at [877, 24] on icon at bounding box center [881, 25] width 11 height 11
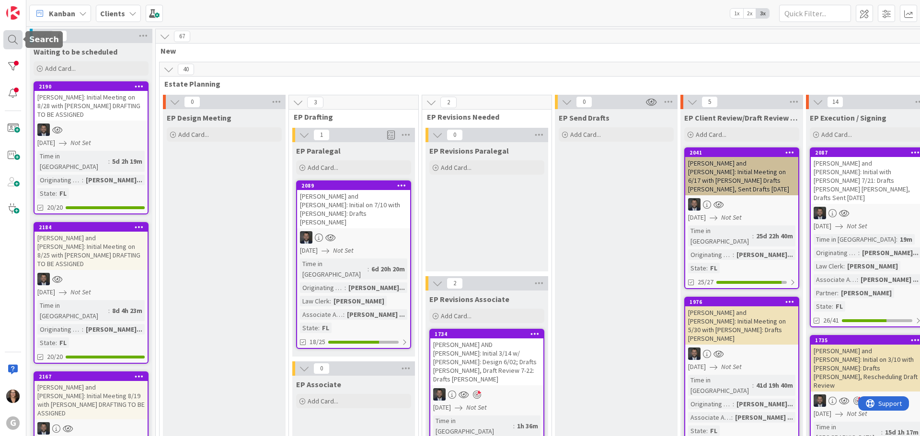
drag, startPoint x: 11, startPoint y: 40, endPoint x: 45, endPoint y: 36, distance: 33.8
click at [12, 40] on div at bounding box center [12, 39] width 19 height 19
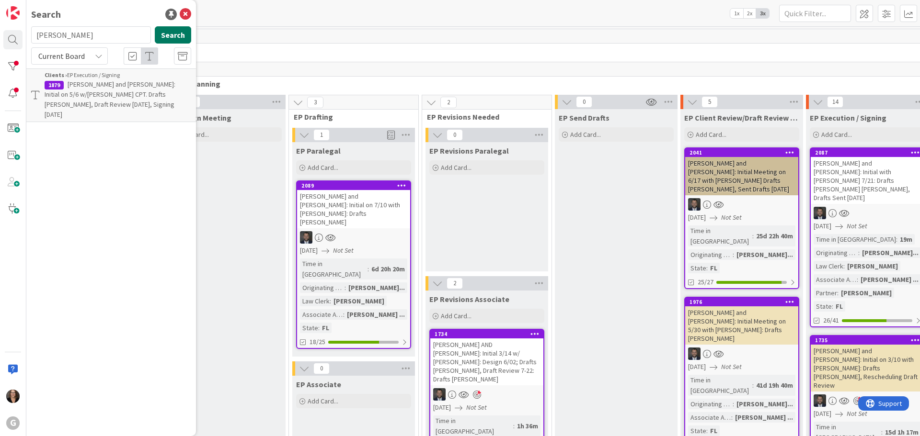
click at [177, 34] on button "Search" at bounding box center [173, 34] width 36 height 17
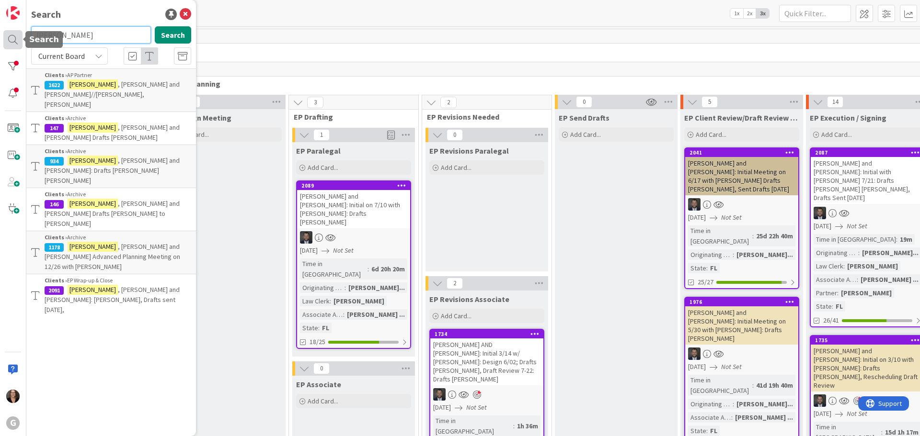
drag, startPoint x: 80, startPoint y: 35, endPoint x: 17, endPoint y: 39, distance: 62.4
click at [17, 39] on div "G Search [PERSON_NAME] Search Current Board Clients › AP Partner 1622 [PERSON_N…" at bounding box center [13, 218] width 26 height 436
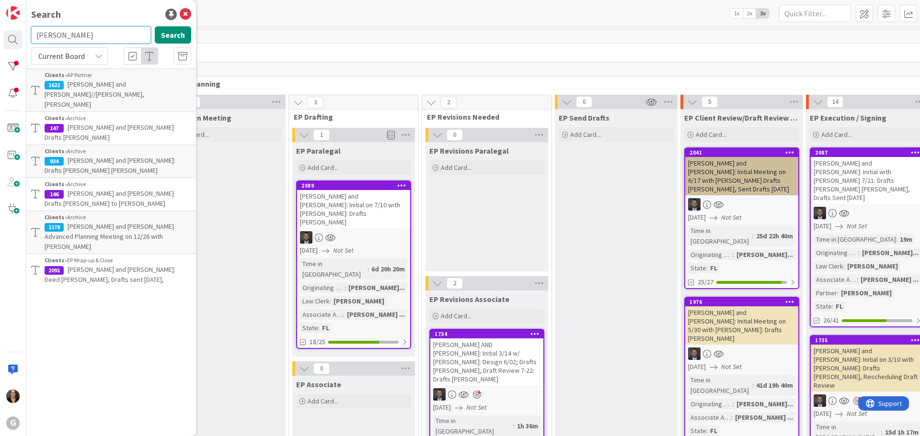
type input "[PERSON_NAME]"
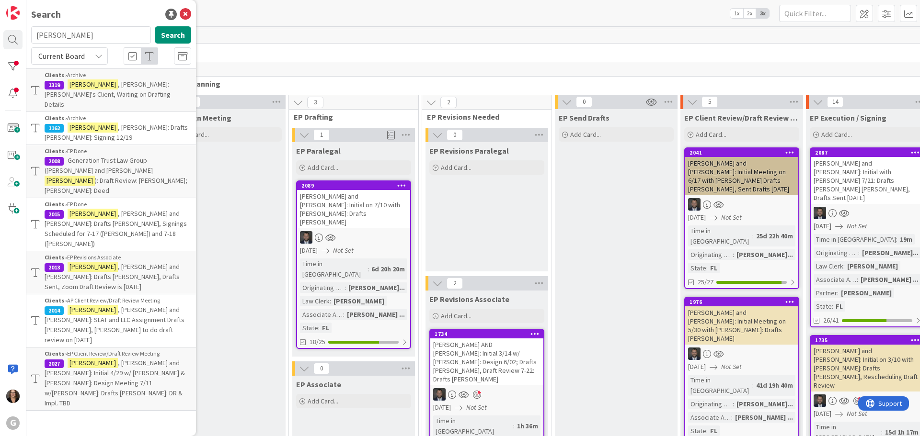
click at [113, 156] on p "Generation Trust Law Group ([PERSON_NAME] and [PERSON_NAME] ): Draft Review: [P…" at bounding box center [118, 176] width 147 height 40
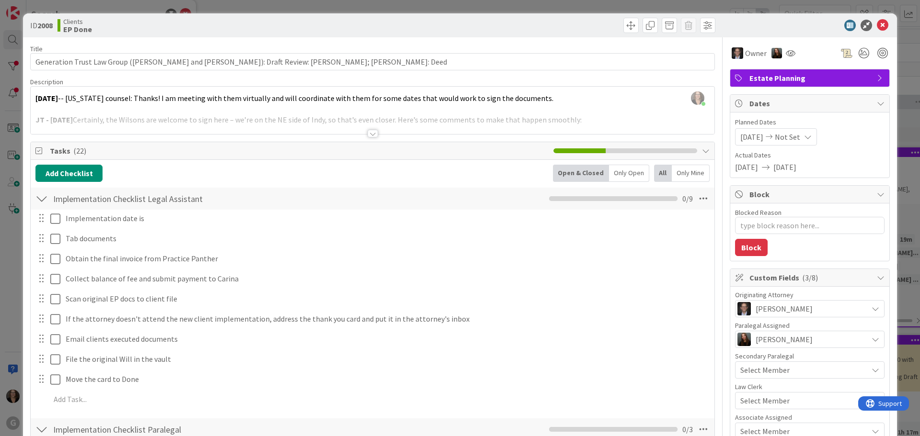
type textarea "x"
click at [876, 26] on icon at bounding box center [881, 25] width 11 height 11
